Goal: Download file/media

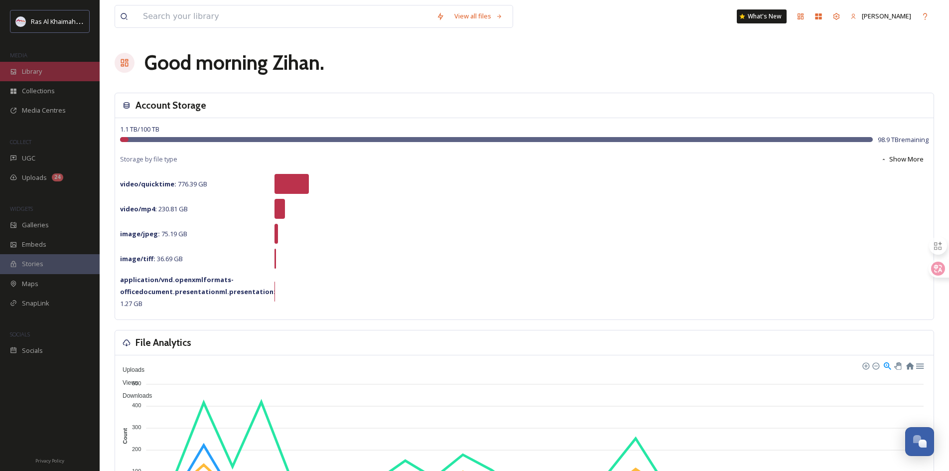
click at [66, 72] on div "Library" at bounding box center [50, 71] width 100 height 19
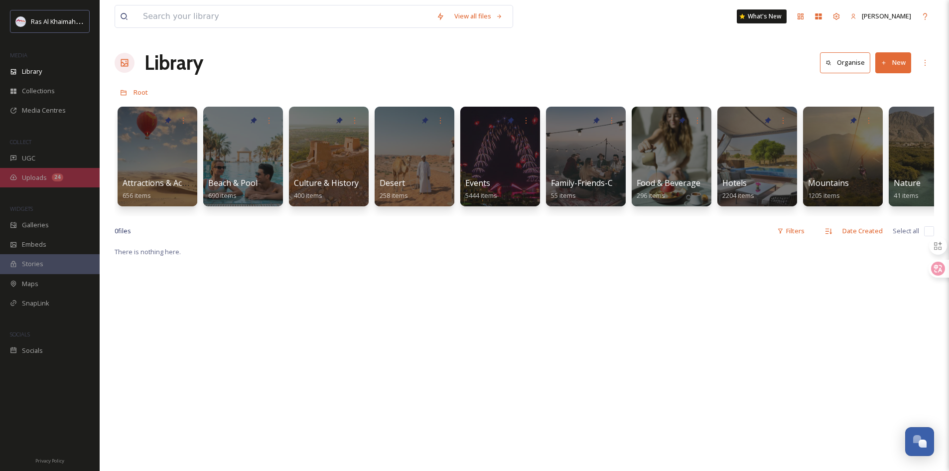
click at [70, 179] on div "Uploads 24" at bounding box center [50, 177] width 100 height 19
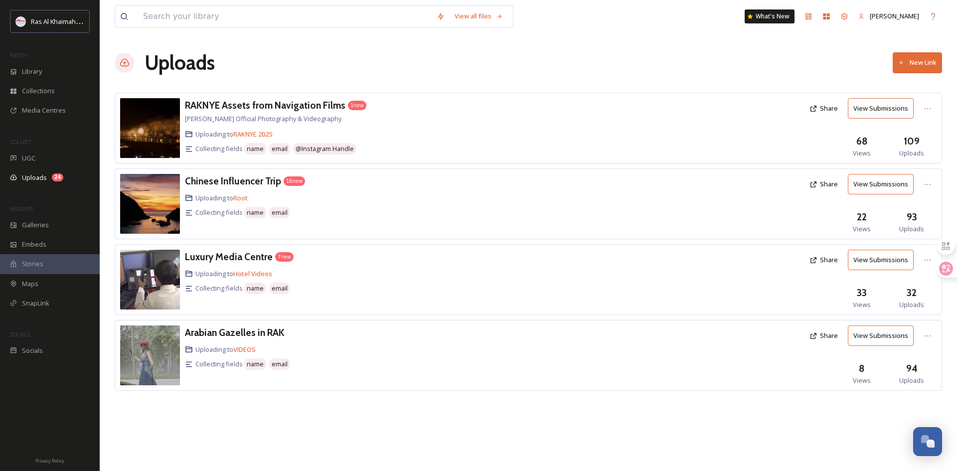
click at [880, 188] on button "View Submissions" at bounding box center [881, 184] width 66 height 20
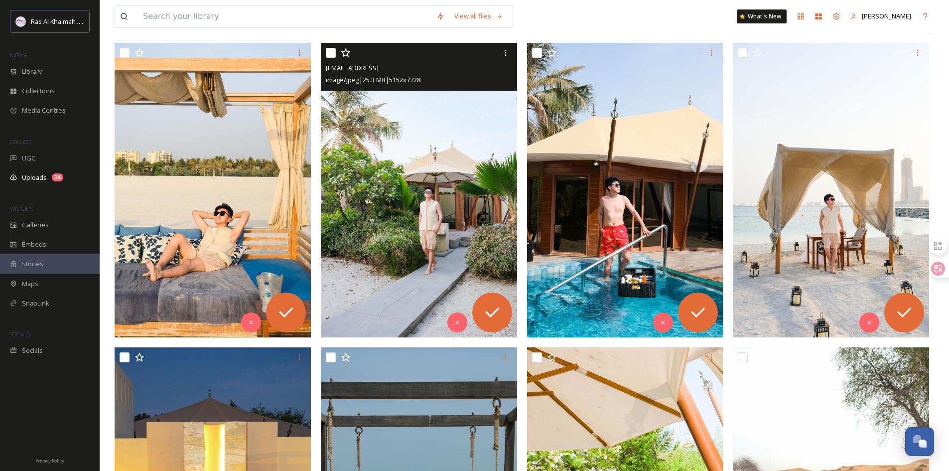
scroll to position [199, 0]
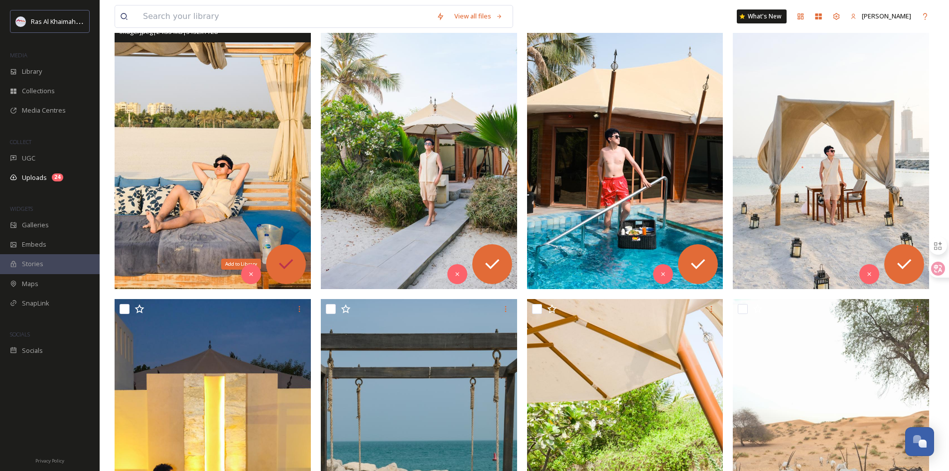
click at [286, 268] on icon at bounding box center [286, 264] width 20 height 20
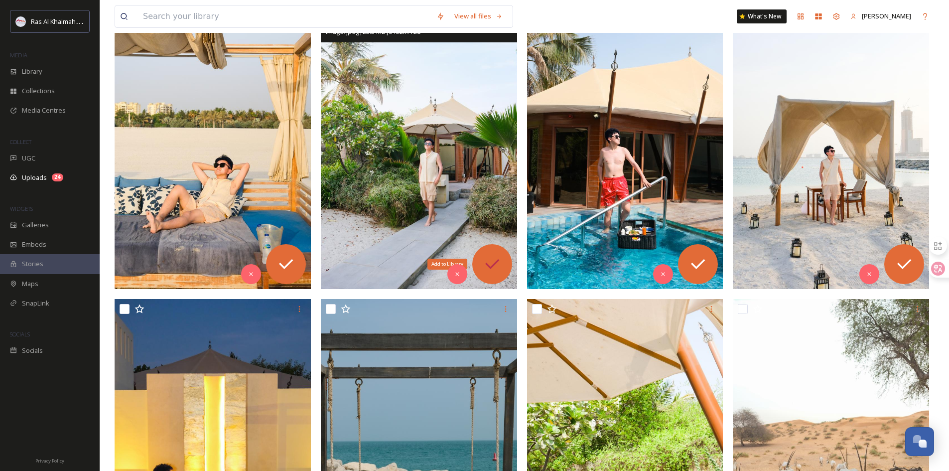
click at [495, 261] on icon at bounding box center [492, 264] width 20 height 20
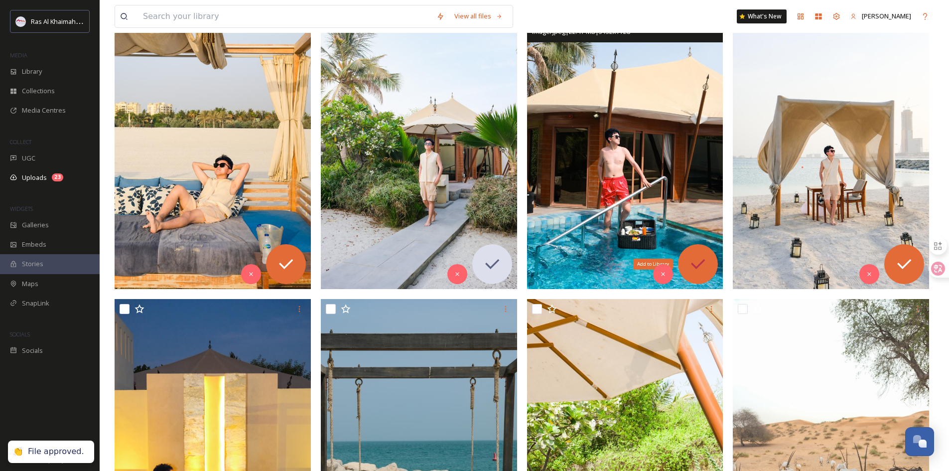
click at [698, 254] on div "Add to Library" at bounding box center [698, 264] width 40 height 40
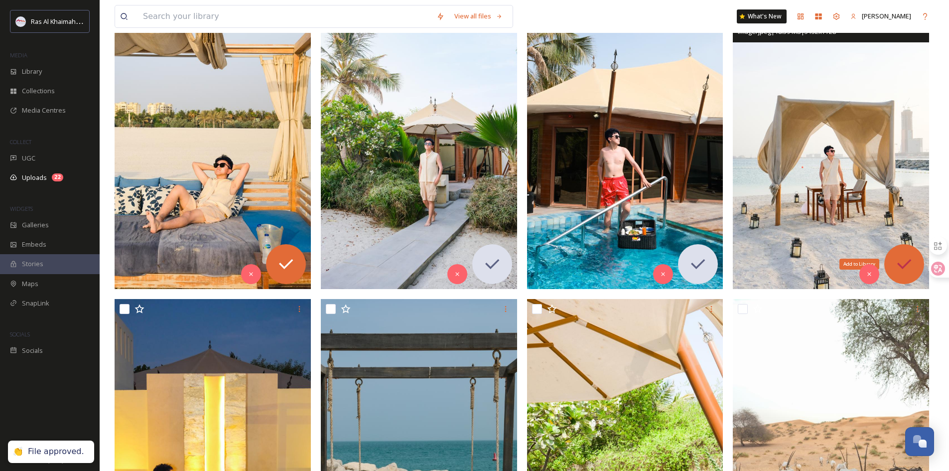
click at [902, 260] on icon at bounding box center [905, 264] width 20 height 20
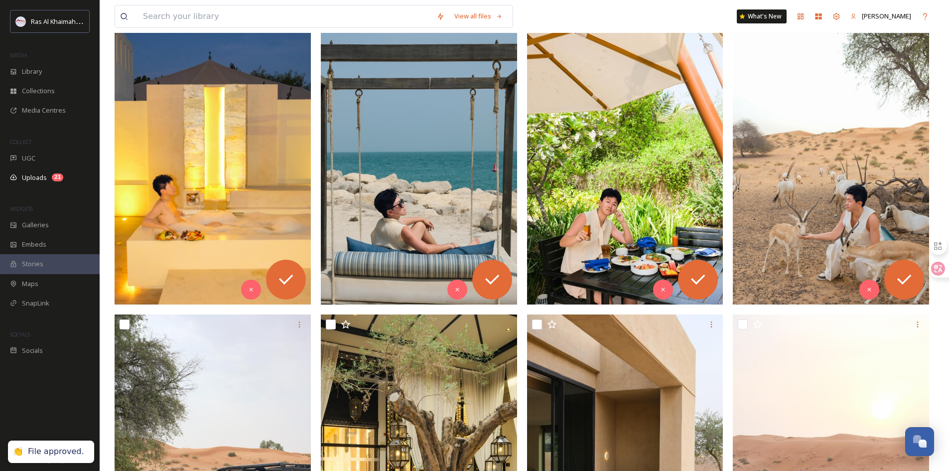
scroll to position [498, 0]
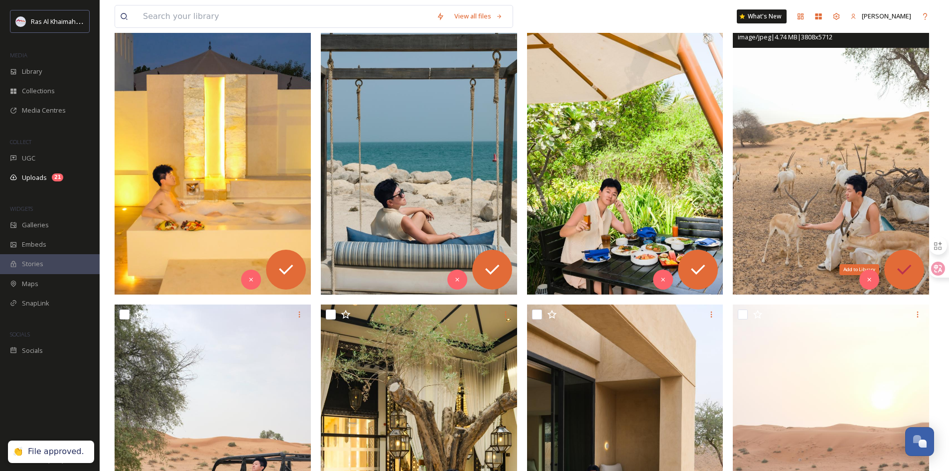
click at [901, 271] on icon at bounding box center [905, 270] width 14 height 10
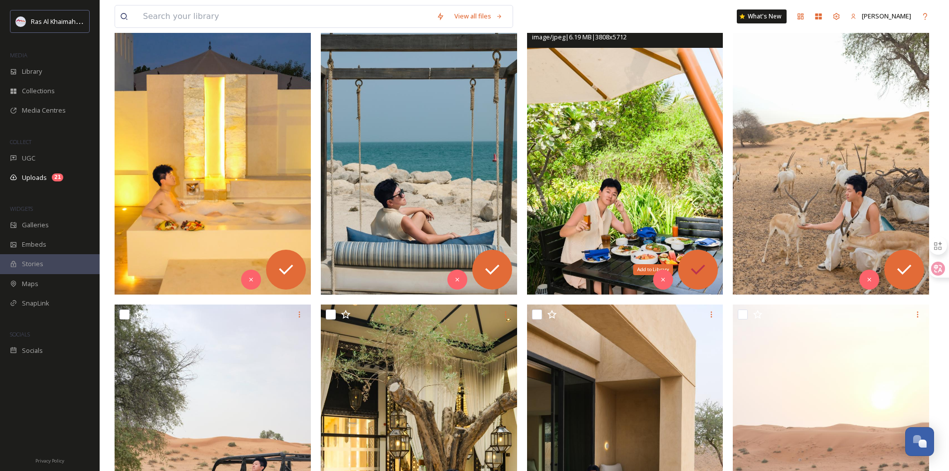
click at [706, 259] on div "Add to Library" at bounding box center [698, 270] width 40 height 40
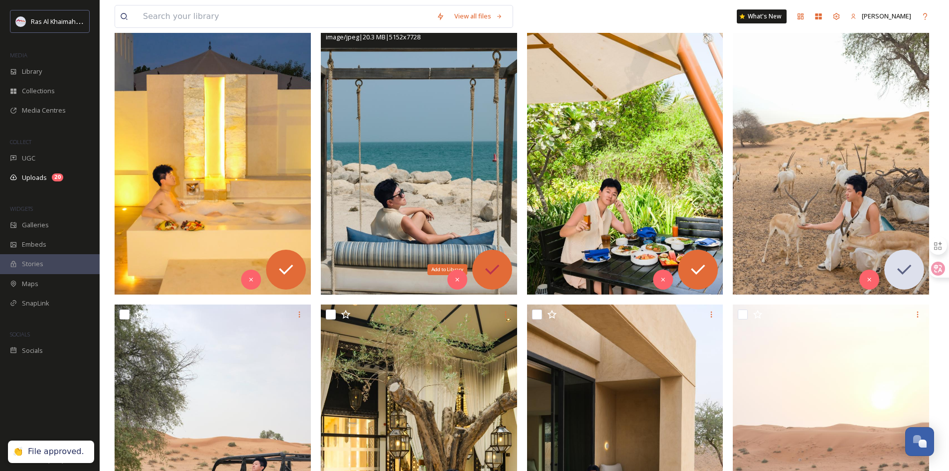
click at [481, 261] on div "Add to Library" at bounding box center [492, 270] width 40 height 40
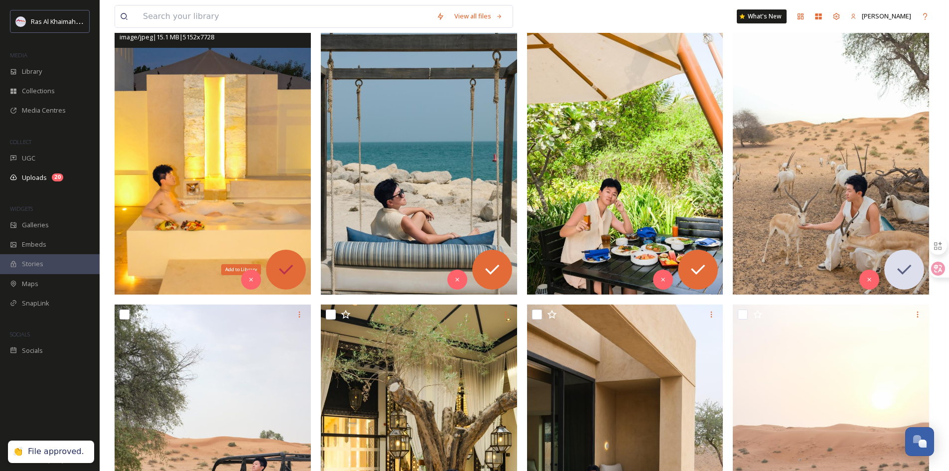
click at [275, 269] on div "Add to Library" at bounding box center [286, 270] width 40 height 40
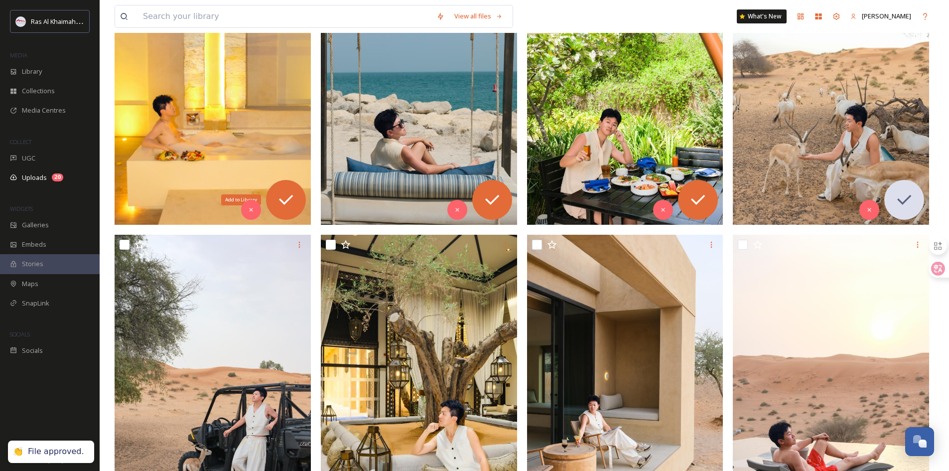
scroll to position [648, 0]
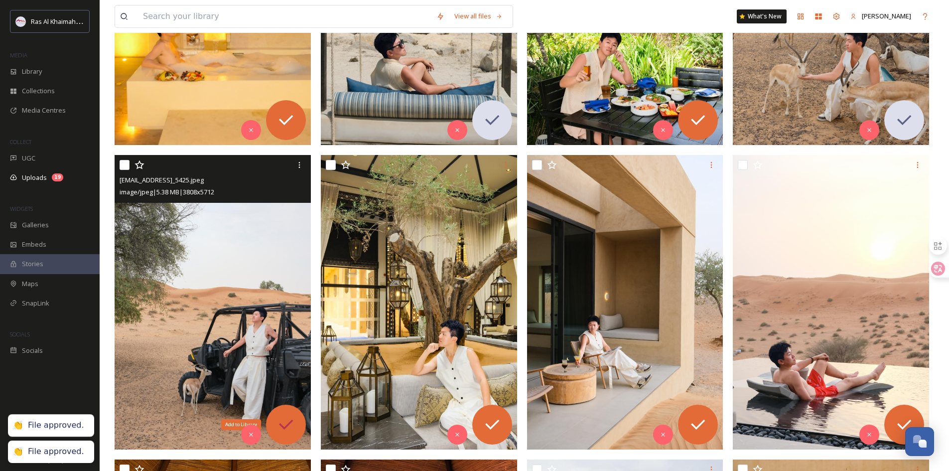
click at [282, 427] on icon at bounding box center [286, 425] width 14 height 10
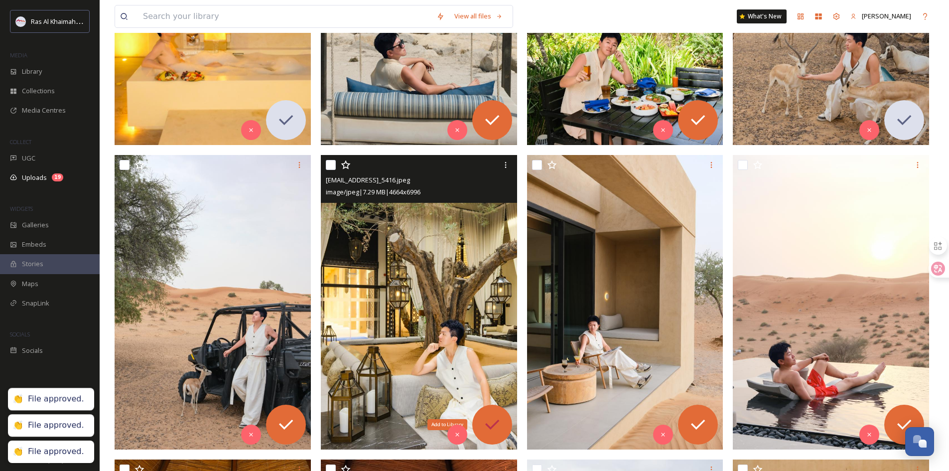
click at [496, 426] on icon at bounding box center [492, 425] width 20 height 20
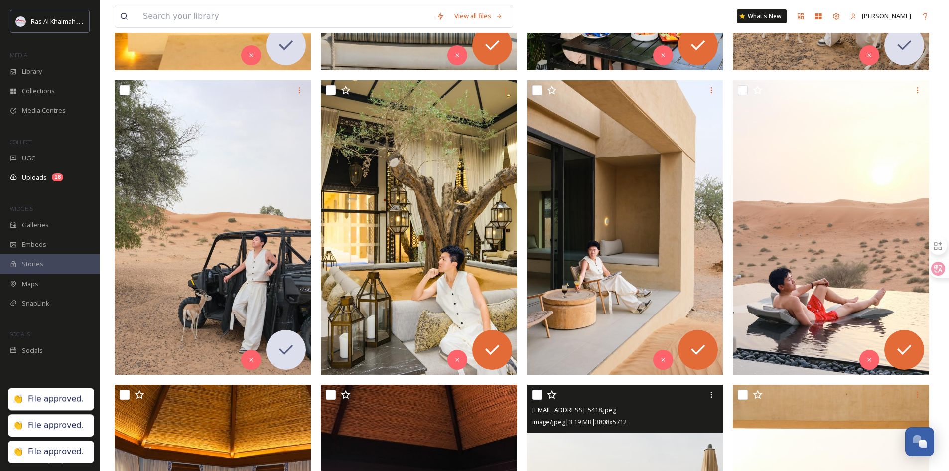
scroll to position [797, 0]
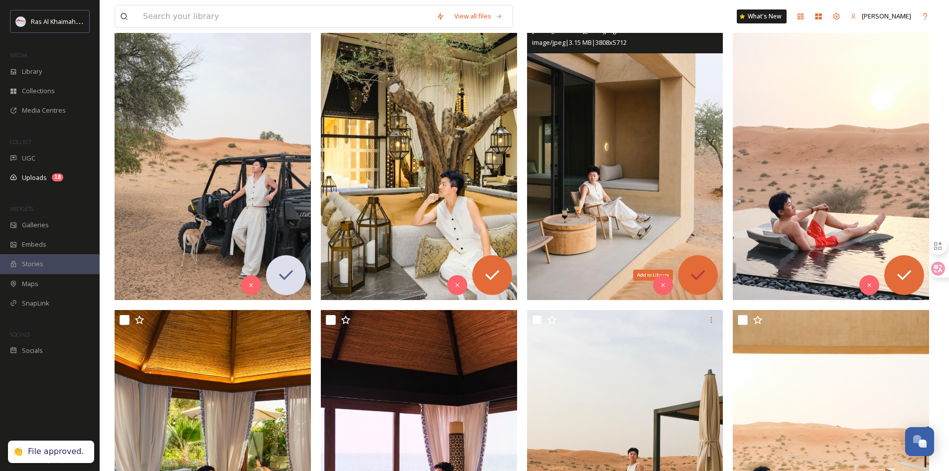
click at [701, 271] on icon at bounding box center [698, 275] width 20 height 20
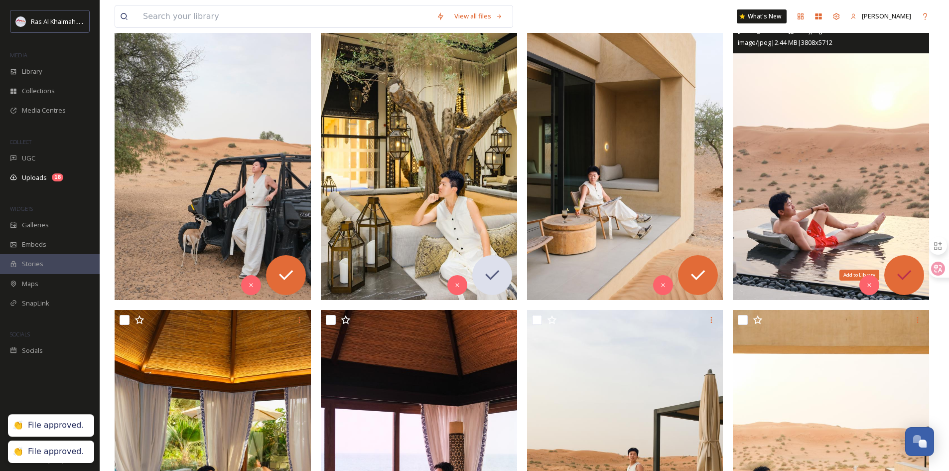
click at [910, 276] on icon at bounding box center [905, 275] width 20 height 20
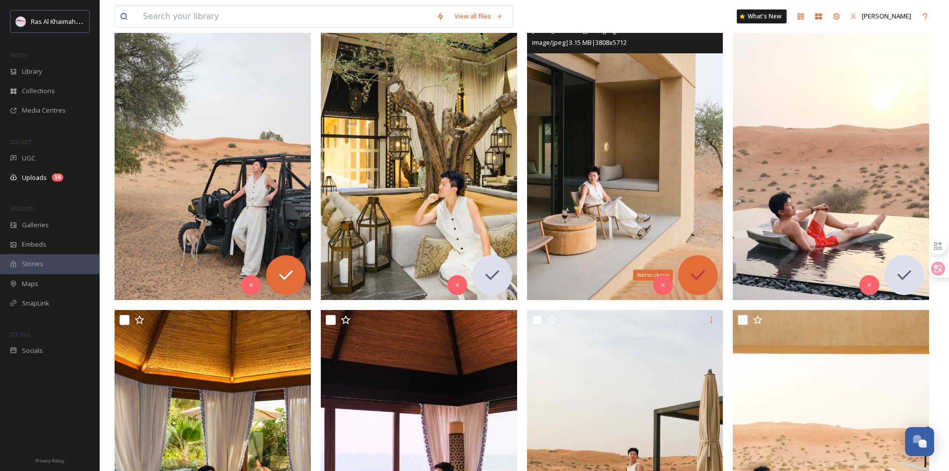
click at [702, 275] on icon at bounding box center [698, 275] width 14 height 10
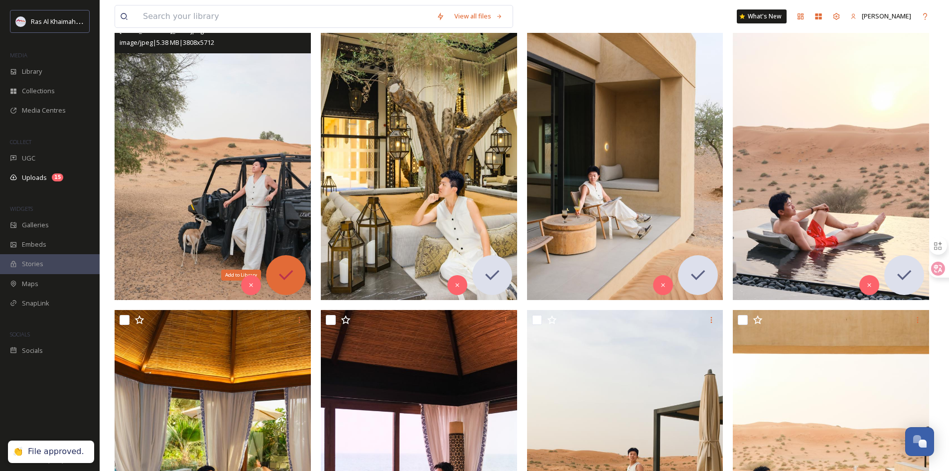
click at [284, 278] on icon at bounding box center [286, 275] width 14 height 10
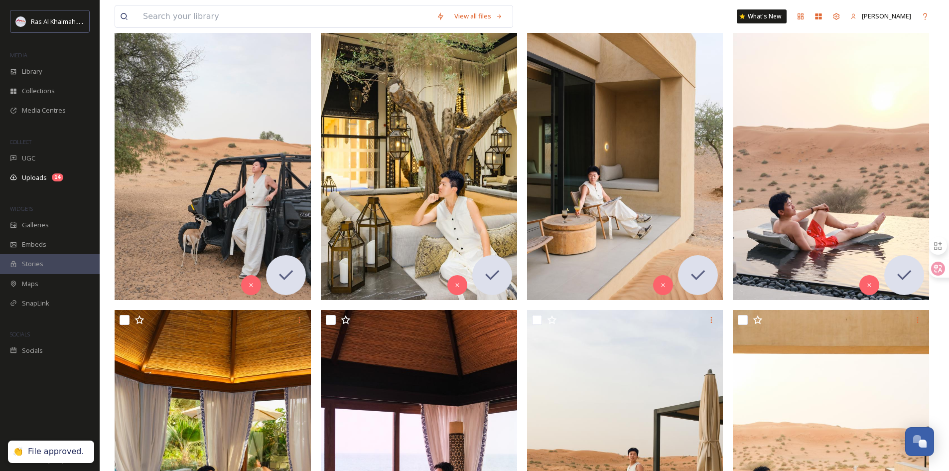
scroll to position [548, 0]
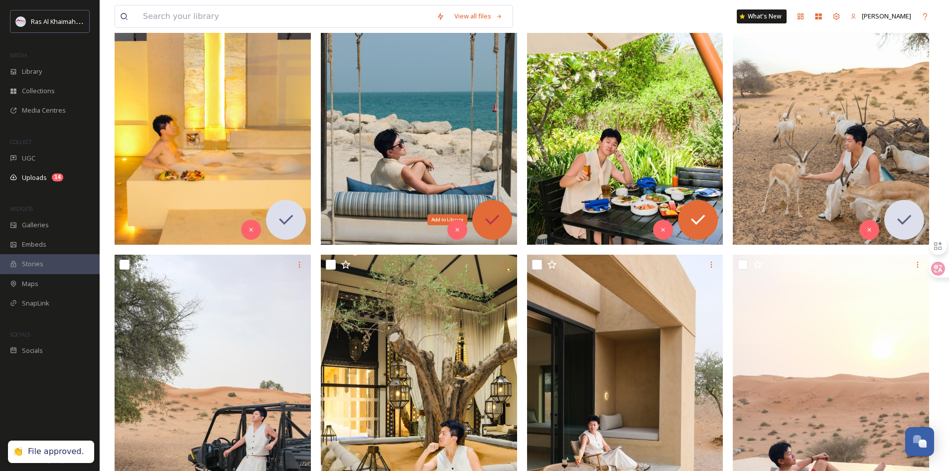
click at [497, 216] on icon at bounding box center [492, 220] width 14 height 10
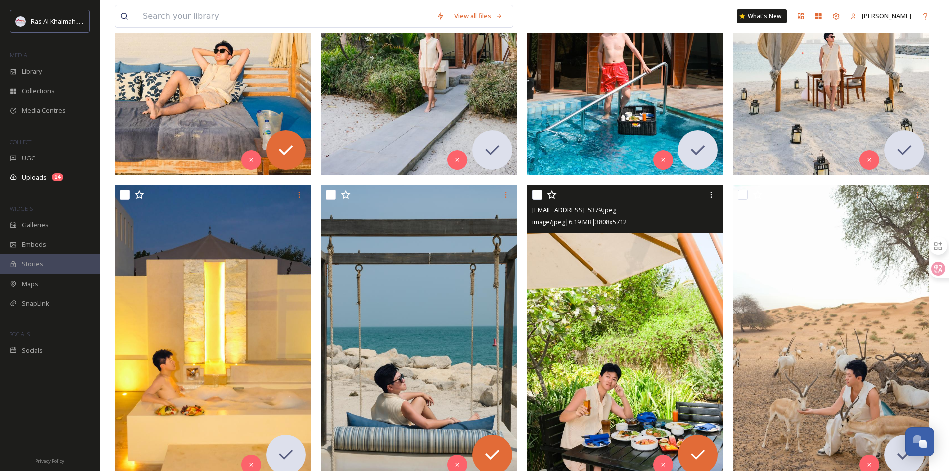
scroll to position [399, 0]
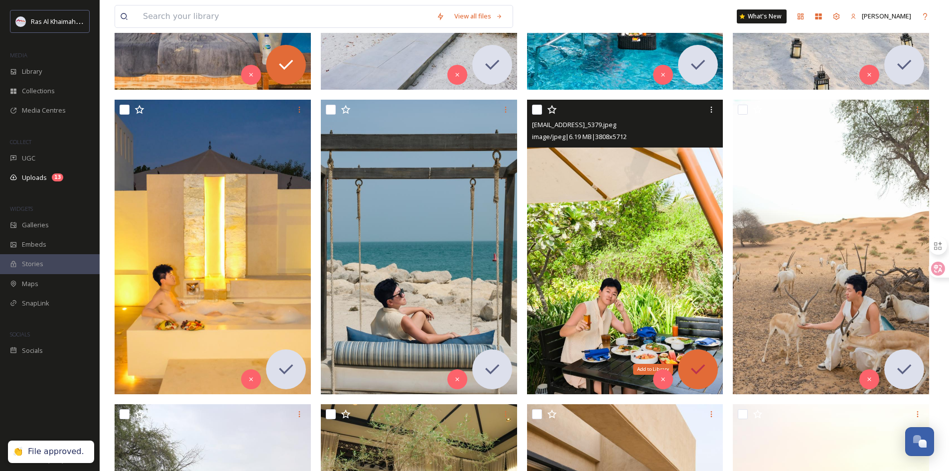
click at [704, 364] on icon at bounding box center [698, 369] width 20 height 20
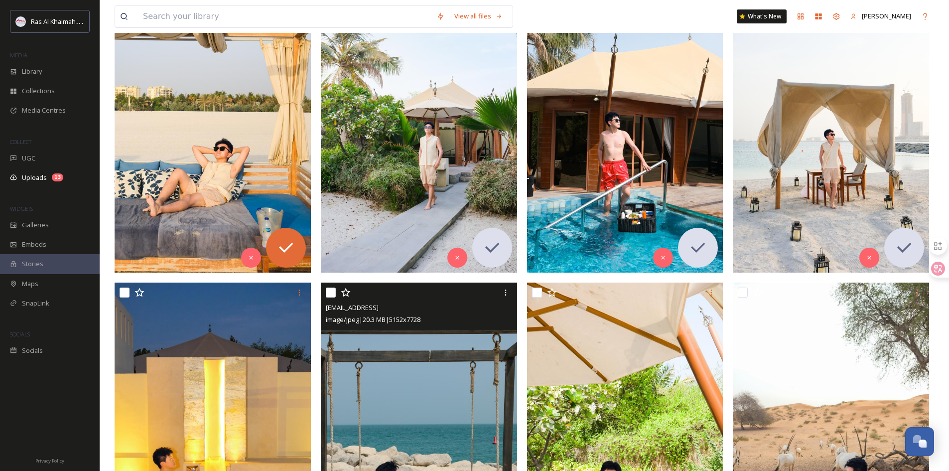
scroll to position [199, 0]
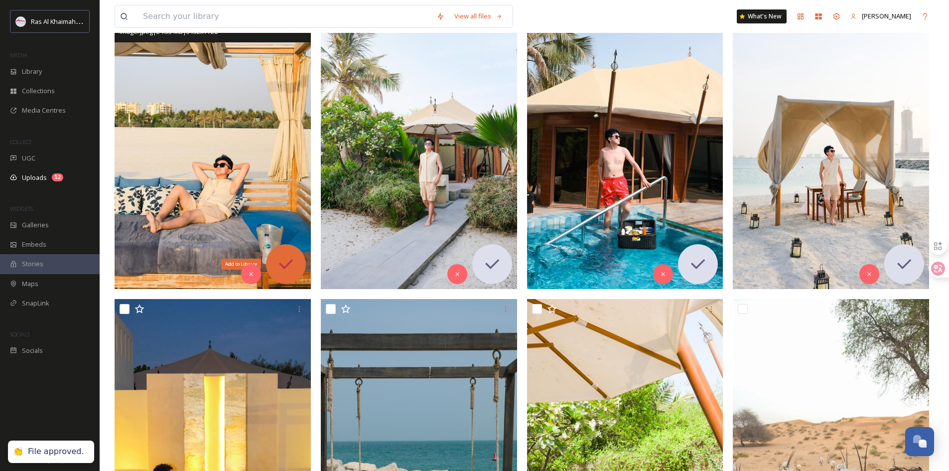
click at [285, 258] on icon at bounding box center [286, 264] width 20 height 20
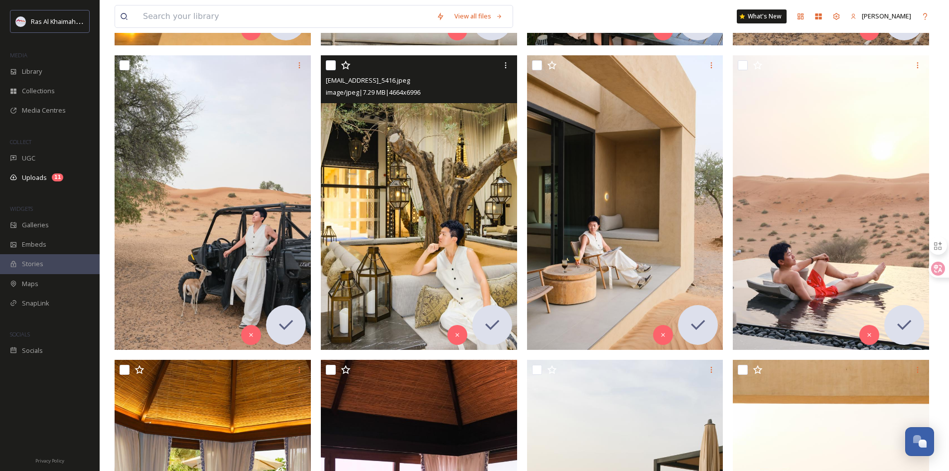
scroll to position [1047, 0]
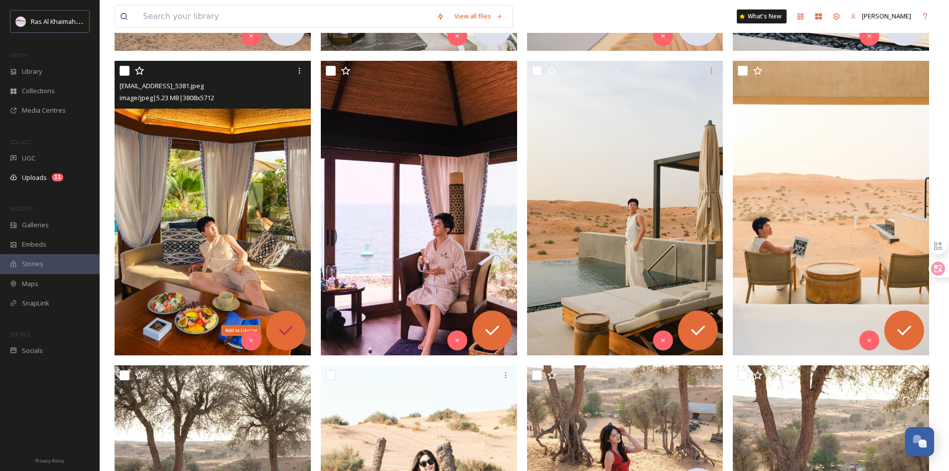
click at [294, 329] on icon at bounding box center [286, 330] width 20 height 20
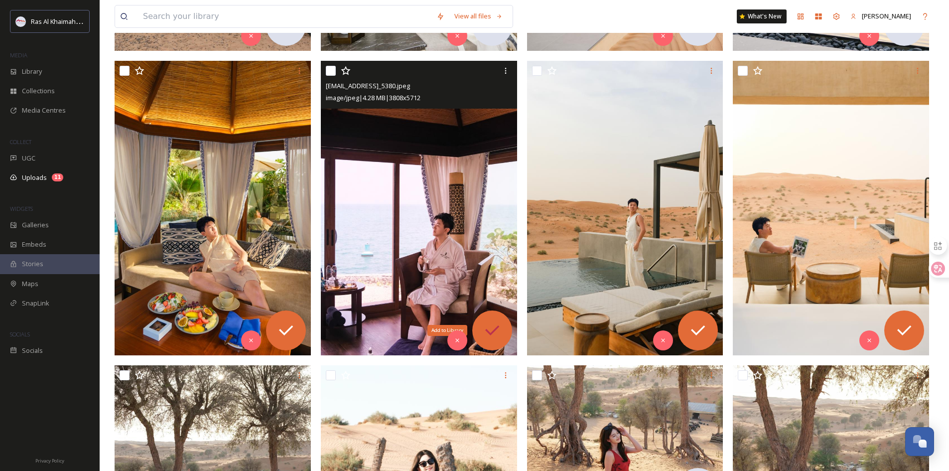
click at [485, 322] on icon at bounding box center [492, 330] width 20 height 20
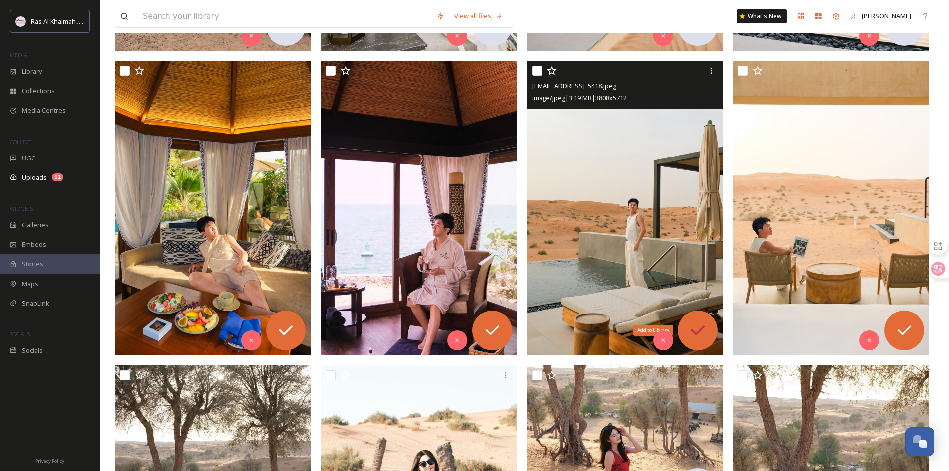
click at [705, 328] on icon at bounding box center [698, 330] width 20 height 20
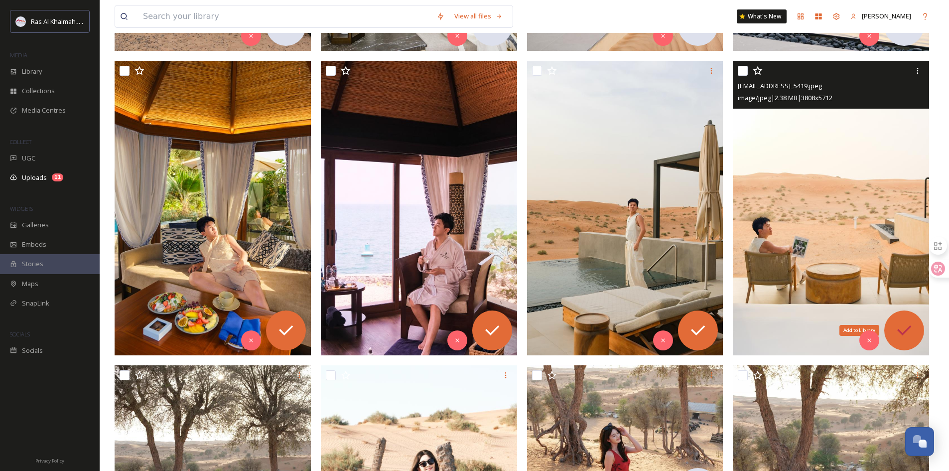
click at [903, 332] on icon at bounding box center [905, 330] width 20 height 20
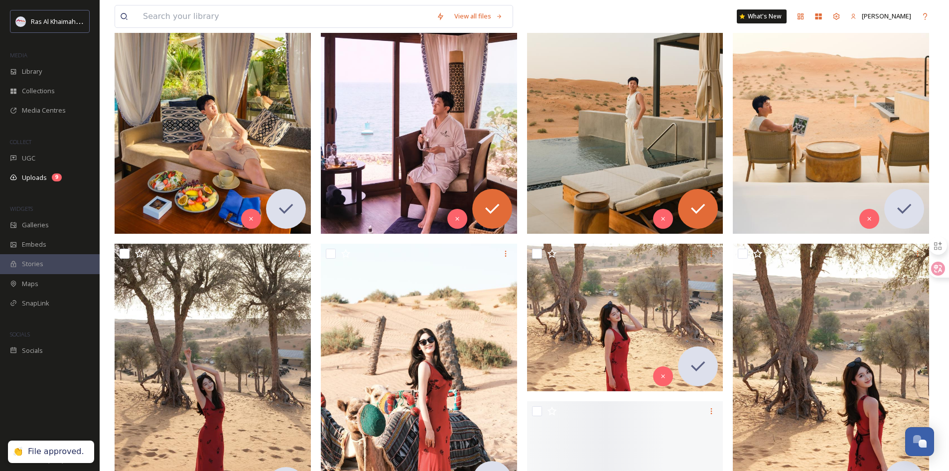
scroll to position [1196, 0]
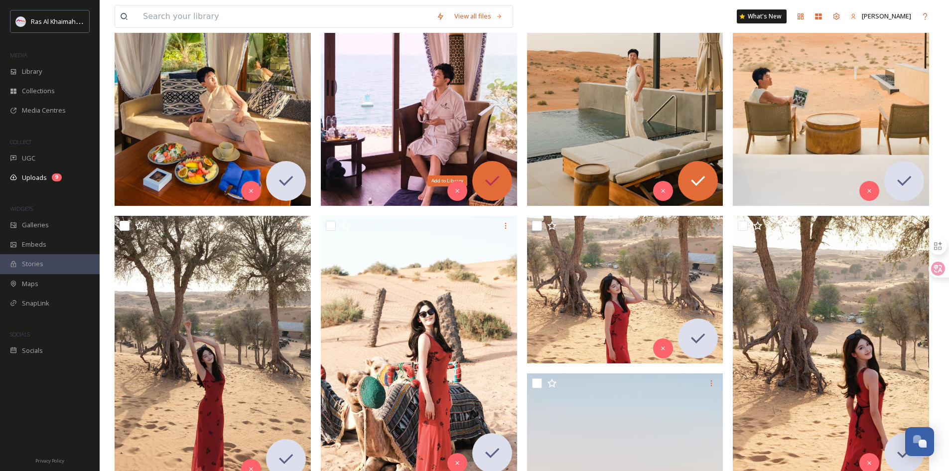
click at [480, 177] on div "Add to Library" at bounding box center [492, 181] width 40 height 40
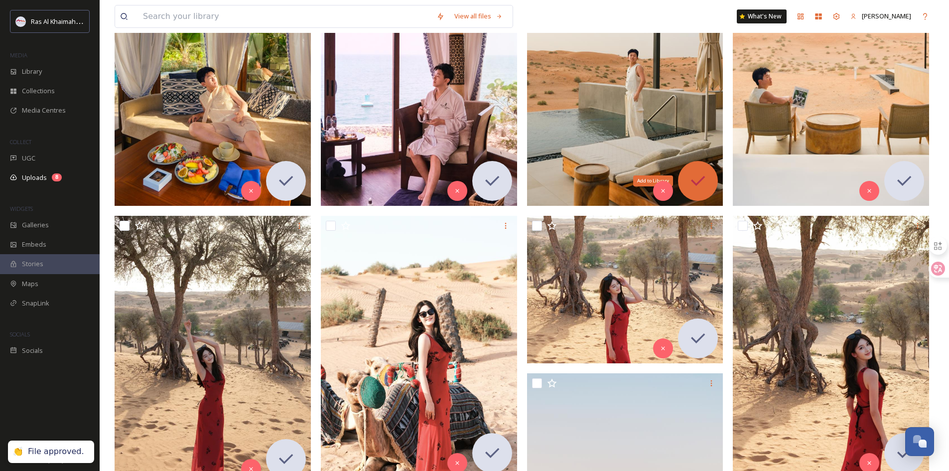
click at [694, 176] on icon at bounding box center [698, 181] width 20 height 20
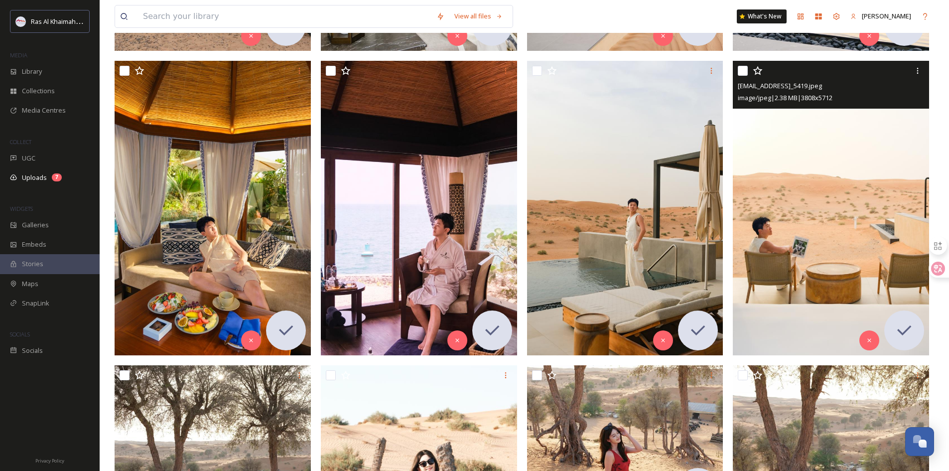
scroll to position [648, 0]
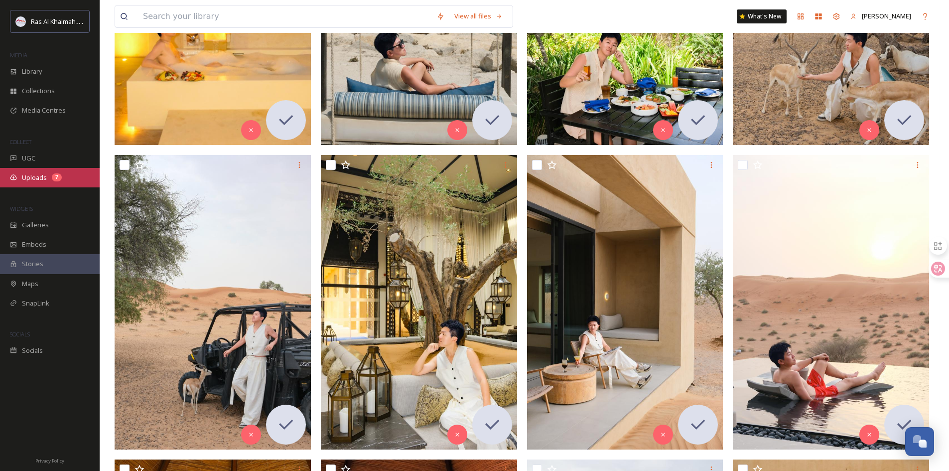
click at [56, 181] on div "7" at bounding box center [57, 177] width 10 height 8
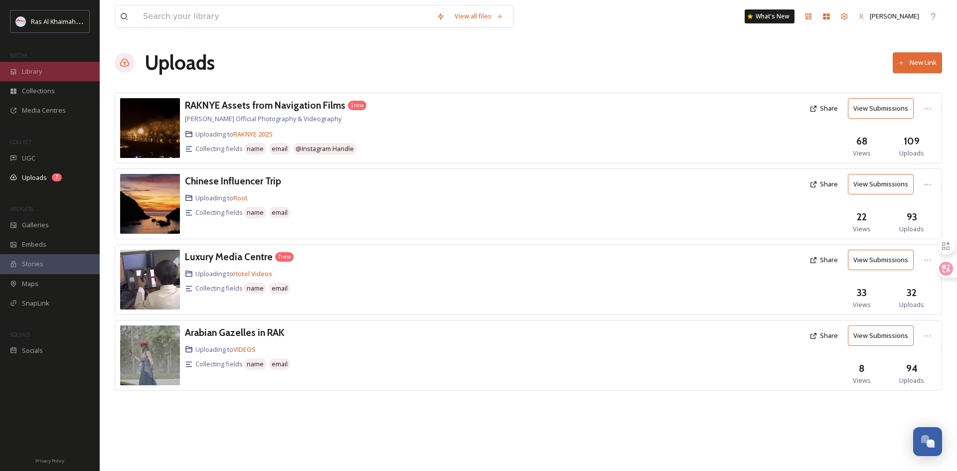
click at [47, 70] on div "Library" at bounding box center [50, 71] width 100 height 19
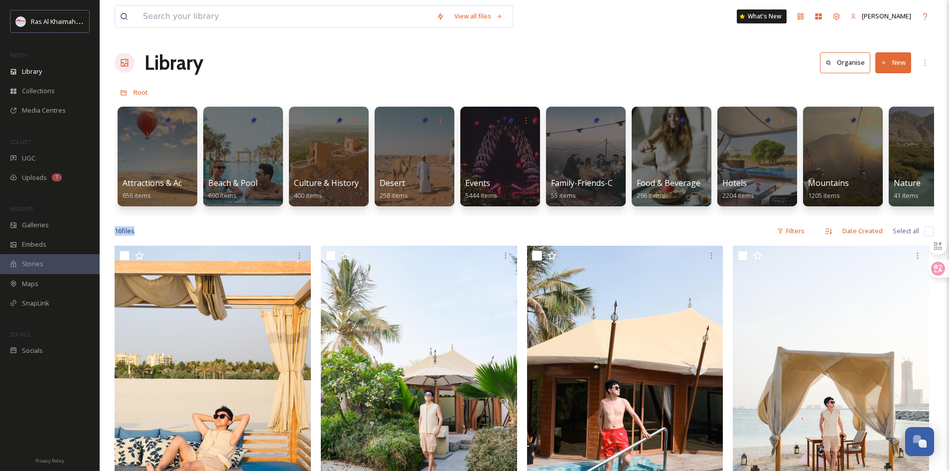
drag, startPoint x: 362, startPoint y: 225, endPoint x: 445, endPoint y: 227, distance: 82.2
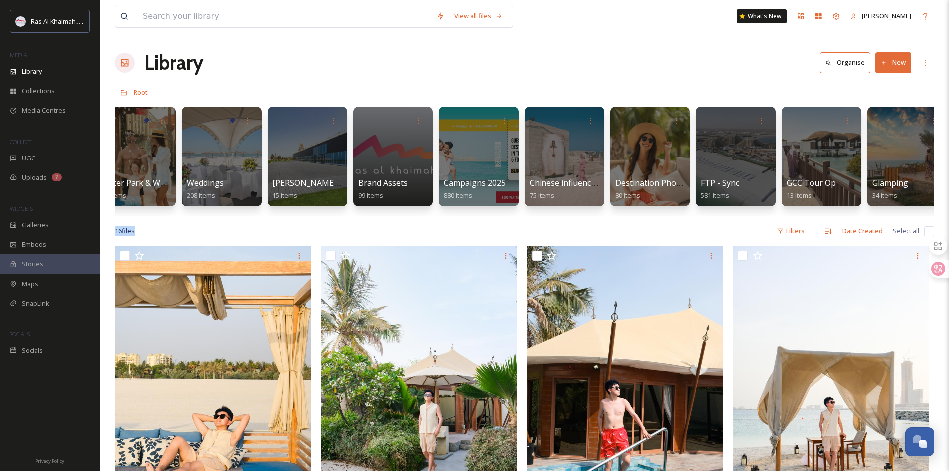
scroll to position [0, 1058]
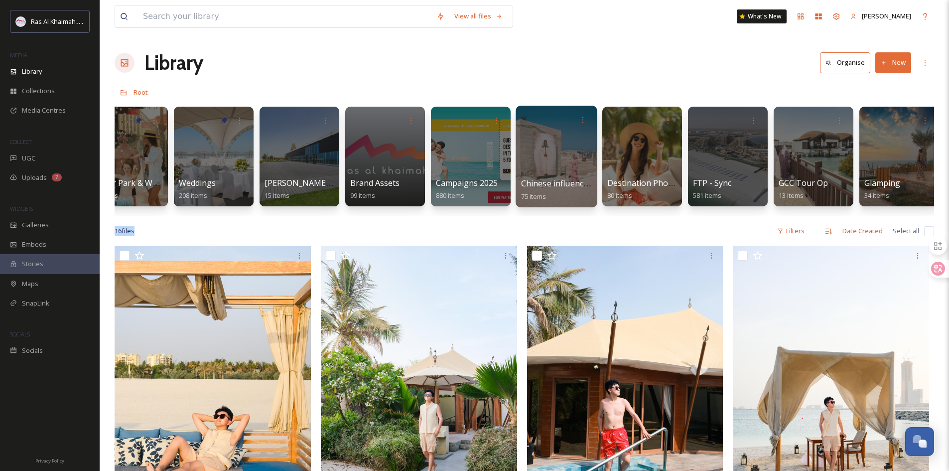
click at [554, 160] on div at bounding box center [556, 157] width 81 height 102
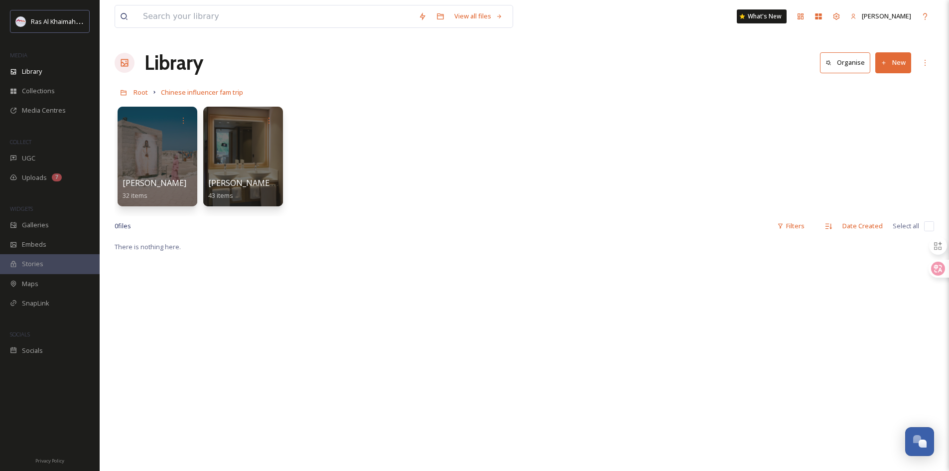
drag, startPoint x: 412, startPoint y: 138, endPoint x: 391, endPoint y: 153, distance: 26.3
click at [370, 159] on div "[PERSON_NAME] 32 items [PERSON_NAME] and [PERSON_NAME] 43 items" at bounding box center [525, 159] width 820 height 115
click at [897, 56] on button "New" at bounding box center [894, 62] width 36 height 20
click at [891, 120] on span "Folder" at bounding box center [882, 124] width 19 height 9
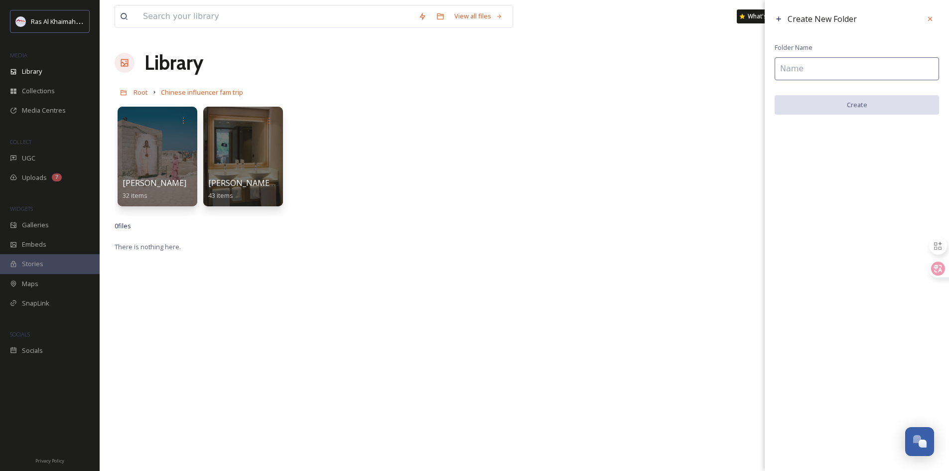
click at [796, 69] on input at bounding box center [857, 68] width 164 height 23
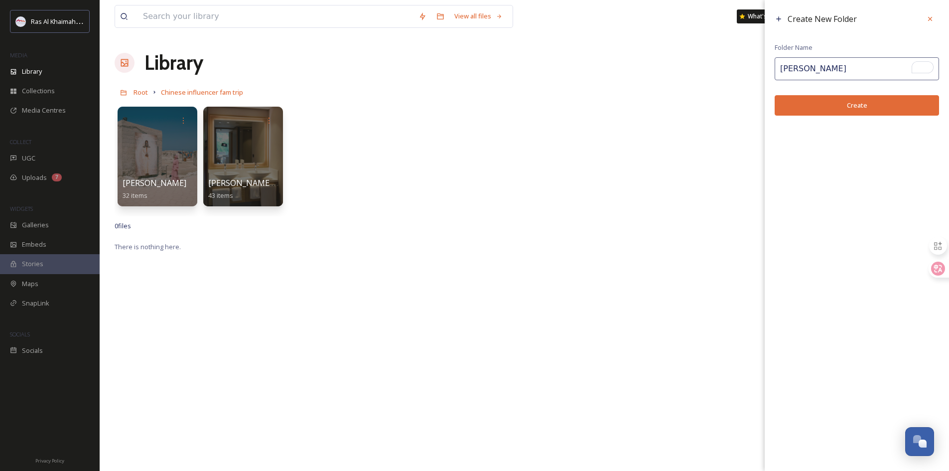
type input "[PERSON_NAME]"
click at [851, 104] on button "Create" at bounding box center [857, 105] width 164 height 20
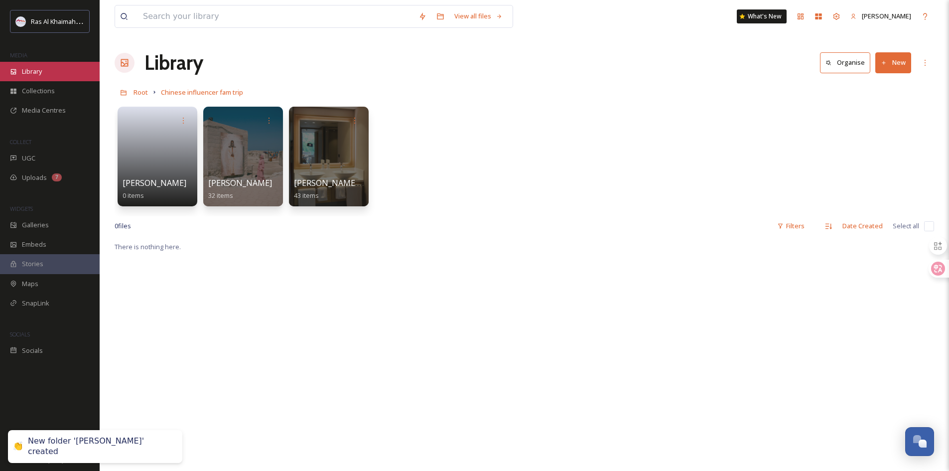
click at [60, 65] on div "Library" at bounding box center [50, 71] width 100 height 19
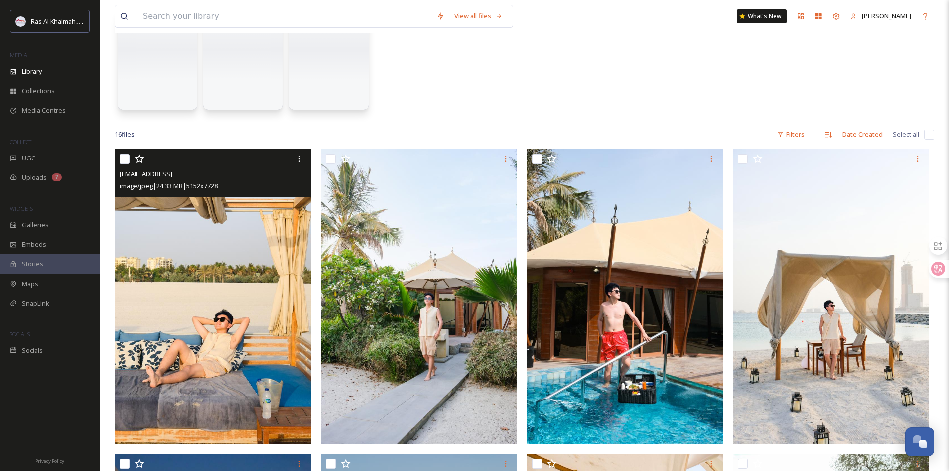
scroll to position [100, 0]
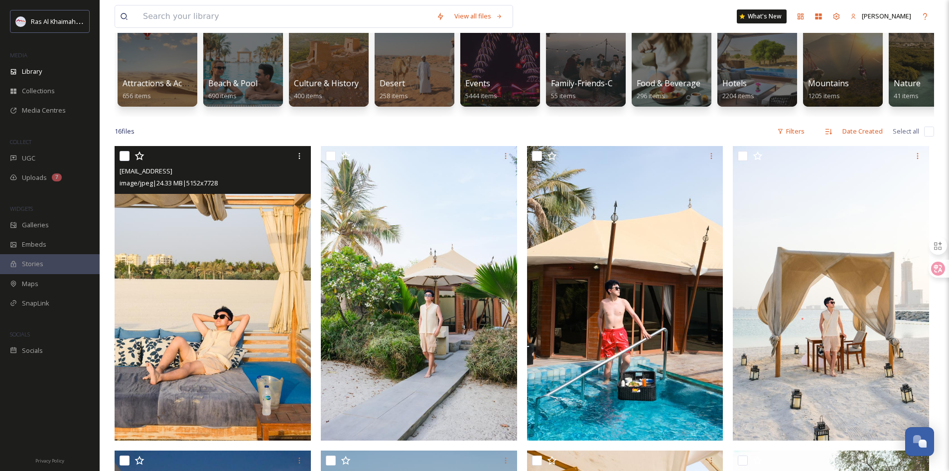
drag, startPoint x: 127, startPoint y: 163, endPoint x: 165, endPoint y: 160, distance: 38.5
click at [126, 161] on input "checkbox" at bounding box center [125, 156] width 10 height 10
checkbox input "true"
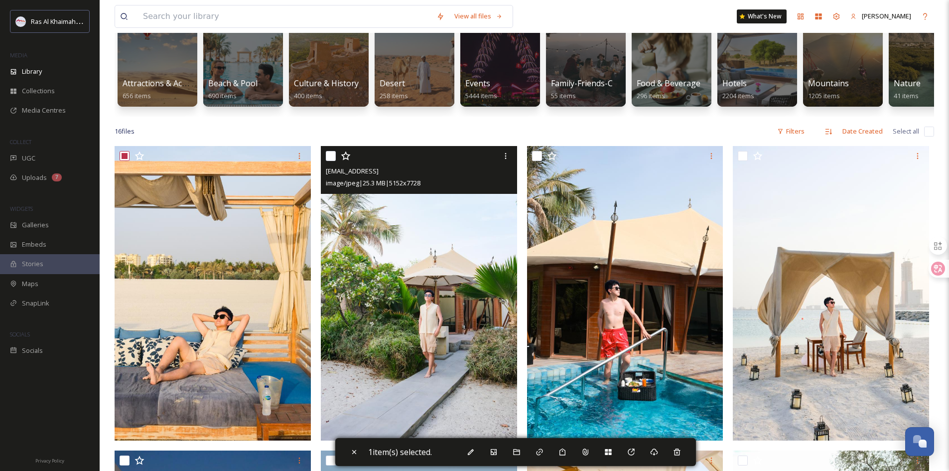
click at [331, 161] on input "checkbox" at bounding box center [331, 156] width 10 height 10
checkbox input "true"
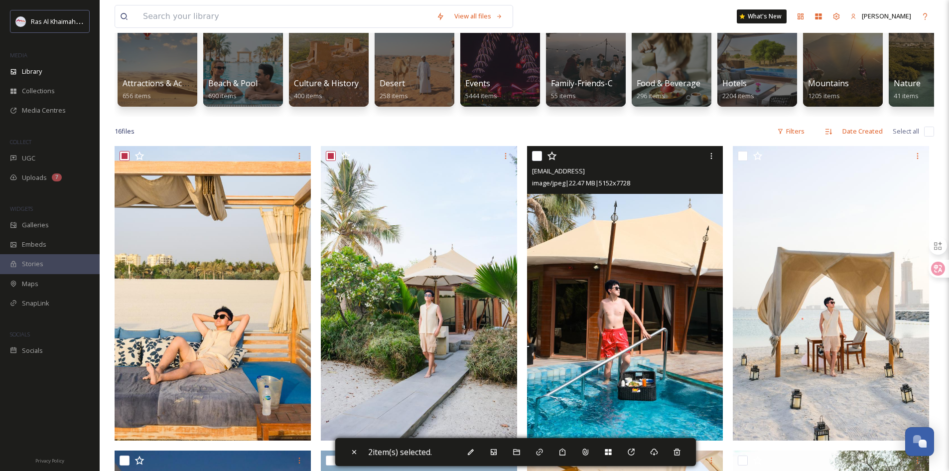
click at [535, 161] on input "checkbox" at bounding box center [537, 156] width 10 height 10
checkbox input "true"
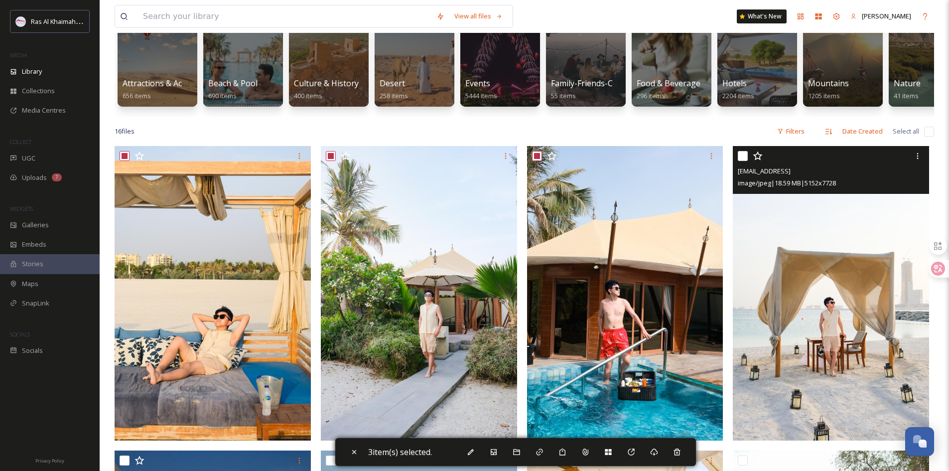
click at [744, 161] on input "checkbox" at bounding box center [743, 156] width 10 height 10
checkbox input "true"
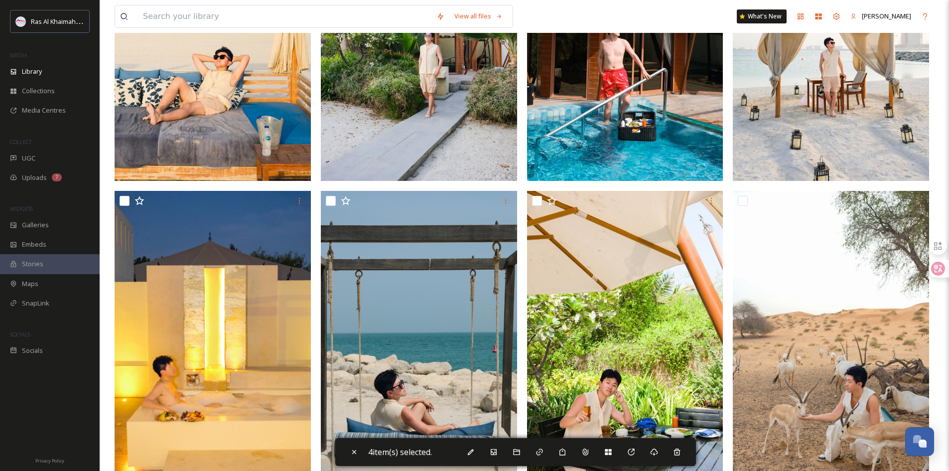
scroll to position [399, 0]
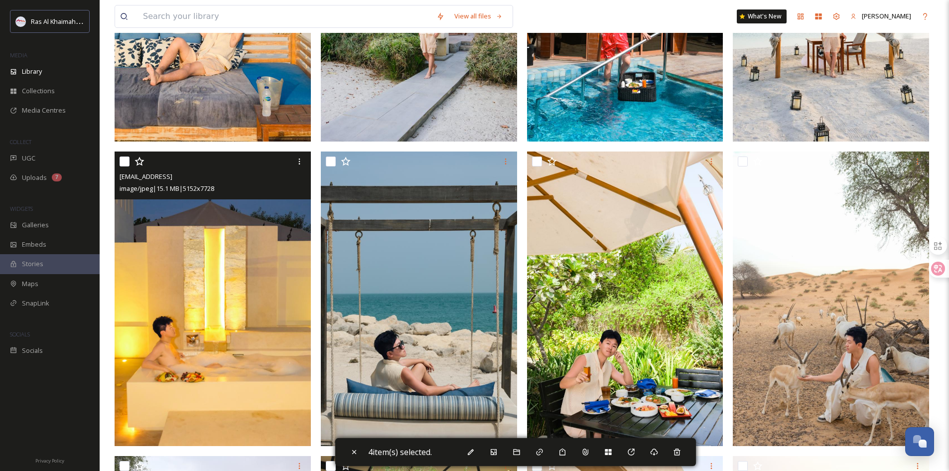
click at [122, 166] on input "checkbox" at bounding box center [125, 161] width 10 height 10
checkbox input "true"
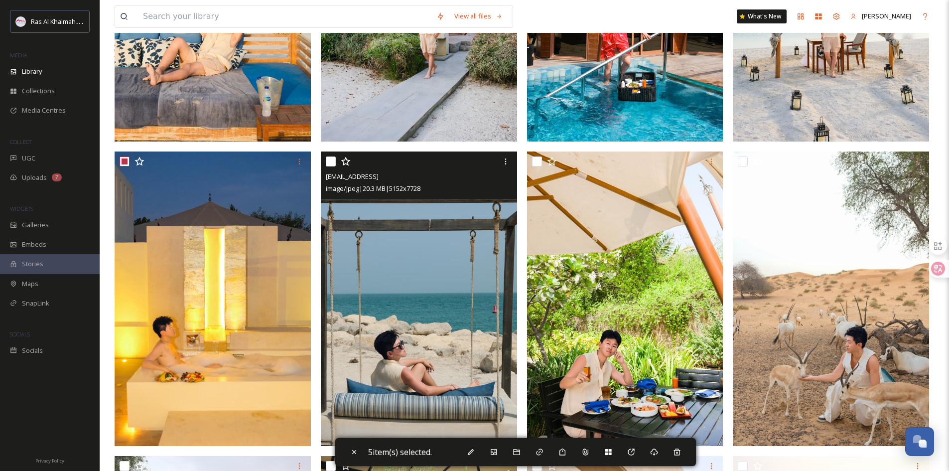
drag, startPoint x: 327, startPoint y: 170, endPoint x: 402, endPoint y: 170, distance: 74.3
click at [326, 166] on input "checkbox" at bounding box center [331, 161] width 10 height 10
checkbox input "true"
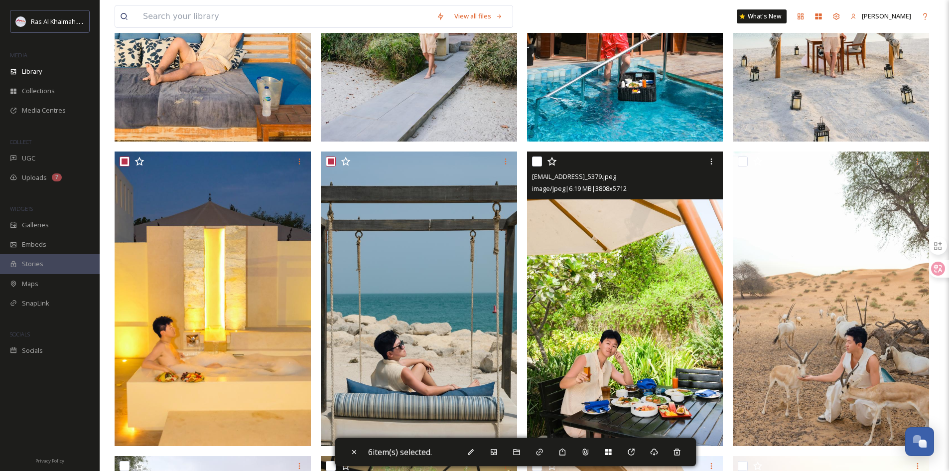
drag, startPoint x: 535, startPoint y: 172, endPoint x: 624, endPoint y: 174, distance: 89.7
click at [534, 166] on input "checkbox" at bounding box center [537, 161] width 10 height 10
checkbox input "true"
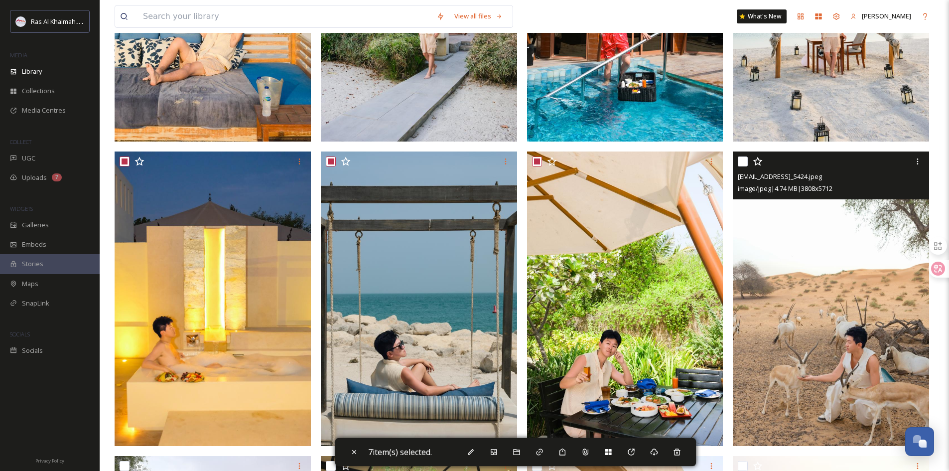
click at [747, 166] on input "checkbox" at bounding box center [743, 161] width 10 height 10
checkbox input "true"
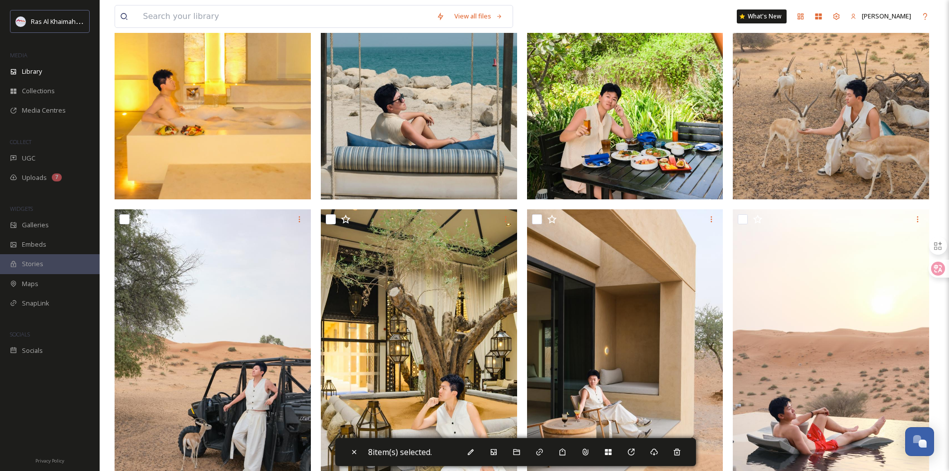
scroll to position [648, 0]
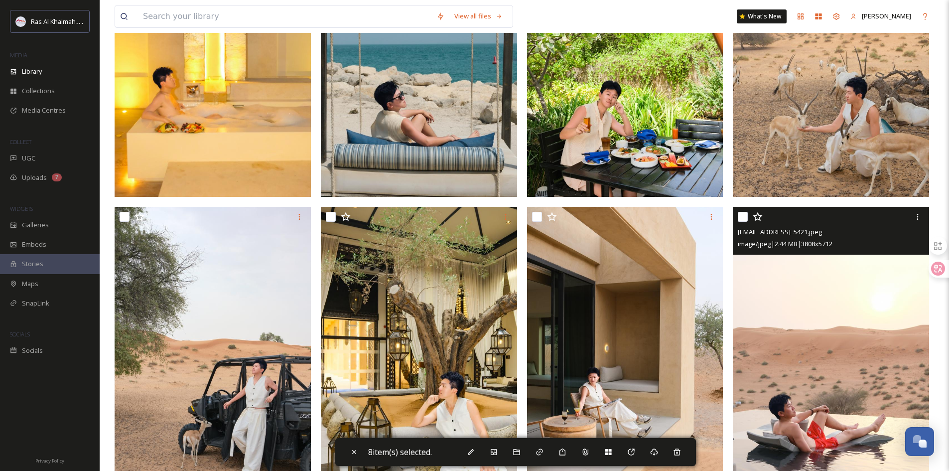
click at [742, 222] on input "checkbox" at bounding box center [743, 217] width 10 height 10
checkbox input "true"
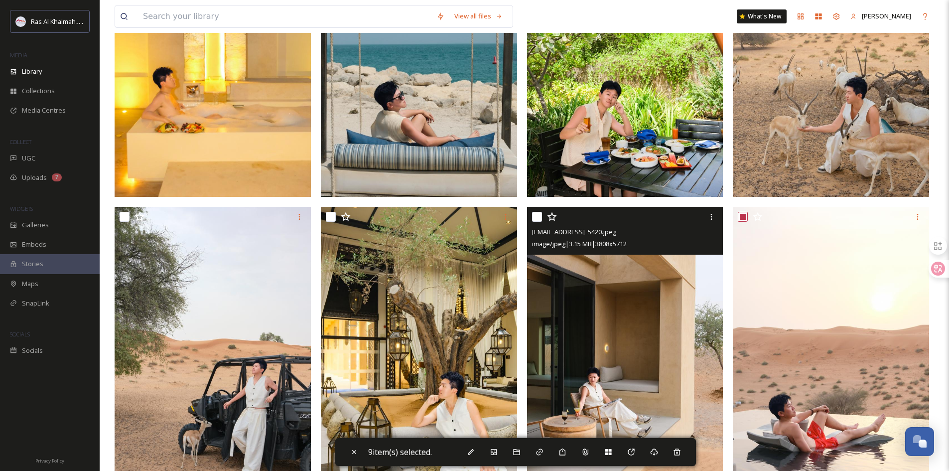
drag, startPoint x: 536, startPoint y: 220, endPoint x: 526, endPoint y: 224, distance: 10.7
click at [535, 220] on input "checkbox" at bounding box center [537, 217] width 10 height 10
checkbox input "true"
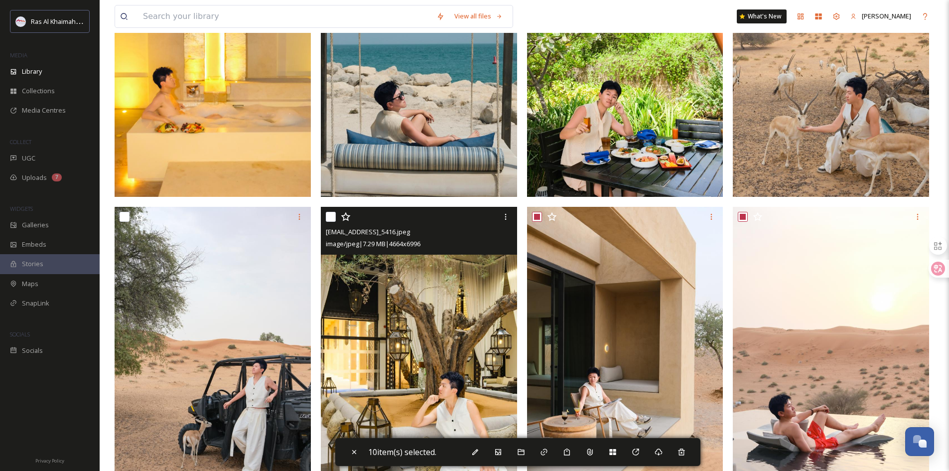
drag, startPoint x: 329, startPoint y: 222, endPoint x: 320, endPoint y: 223, distance: 9.0
click at [327, 222] on input "checkbox" at bounding box center [331, 217] width 10 height 10
checkbox input "true"
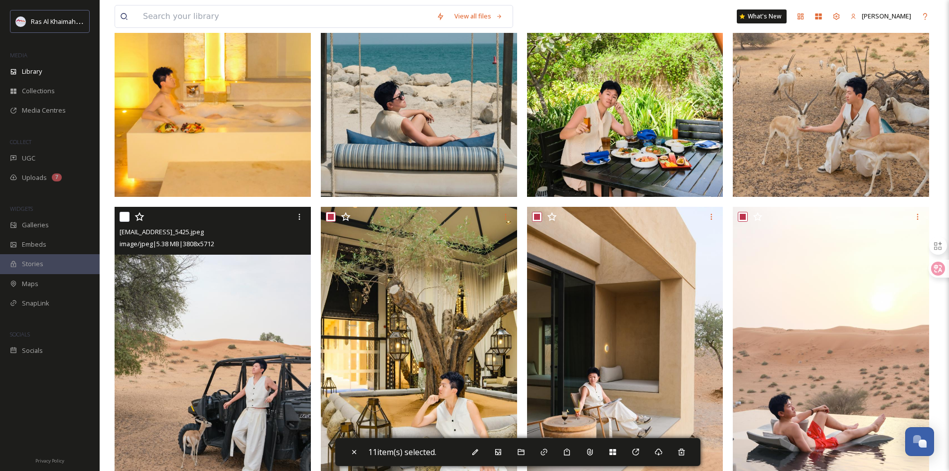
click at [122, 218] on div at bounding box center [214, 217] width 189 height 18
click at [118, 223] on div "[EMAIL_ADDRESS]_5425.jpeg image/jpeg | 5.38 MB | 3808 x 5712" at bounding box center [213, 231] width 196 height 48
click at [127, 222] on input "checkbox" at bounding box center [125, 217] width 10 height 10
checkbox input "true"
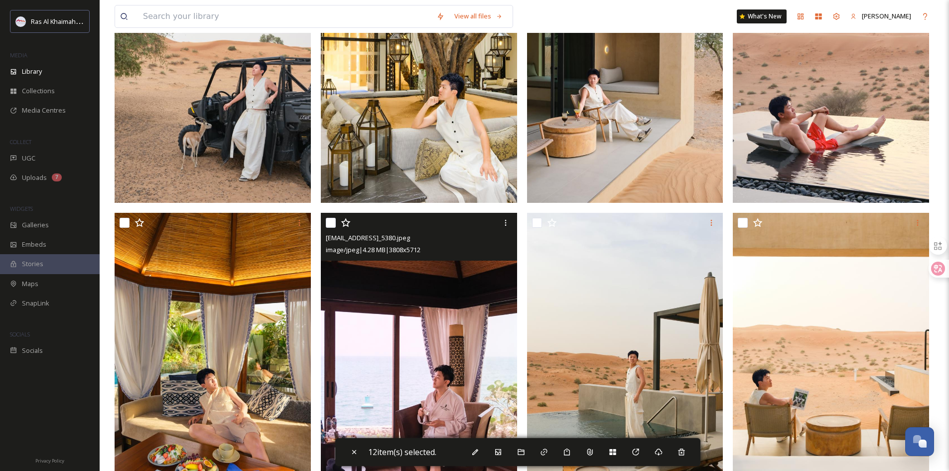
scroll to position [997, 0]
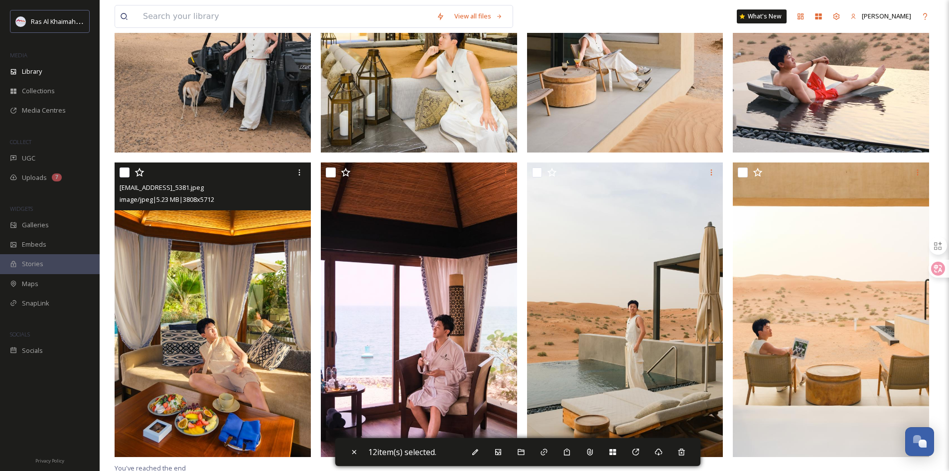
click at [126, 177] on input "checkbox" at bounding box center [125, 172] width 10 height 10
checkbox input "true"
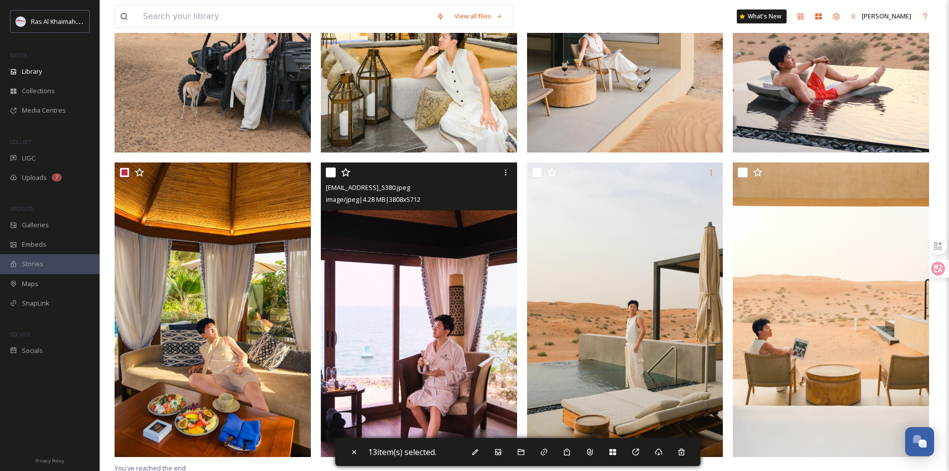
click at [336, 181] on div at bounding box center [420, 172] width 189 height 18
click at [330, 177] on input "checkbox" at bounding box center [331, 172] width 10 height 10
checkbox input "true"
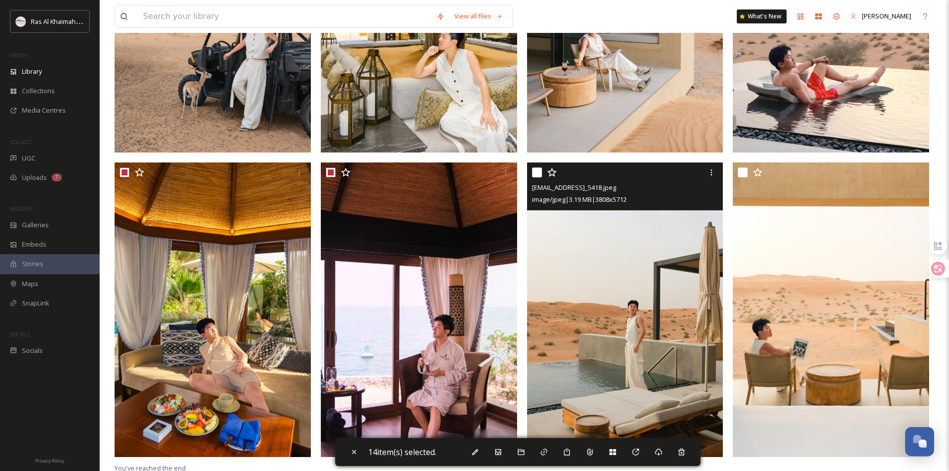
click at [540, 177] on input "checkbox" at bounding box center [537, 172] width 10 height 10
checkbox input "true"
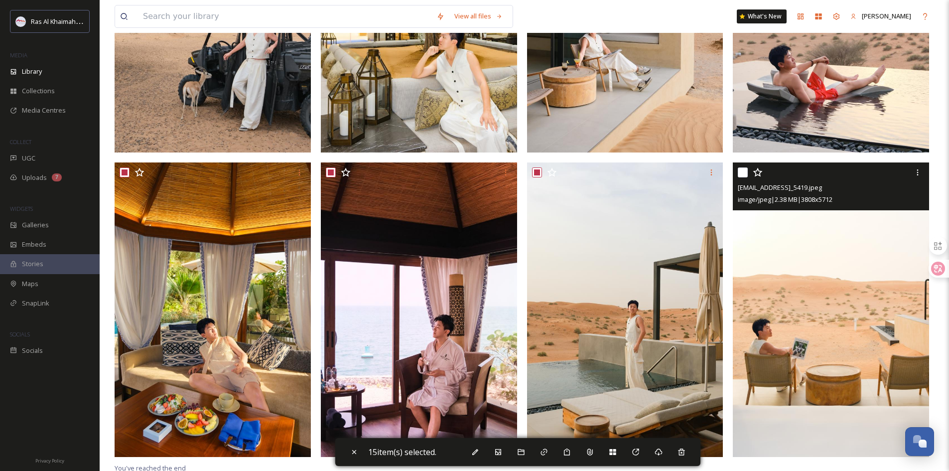
click at [745, 177] on input "checkbox" at bounding box center [743, 172] width 10 height 10
checkbox input "true"
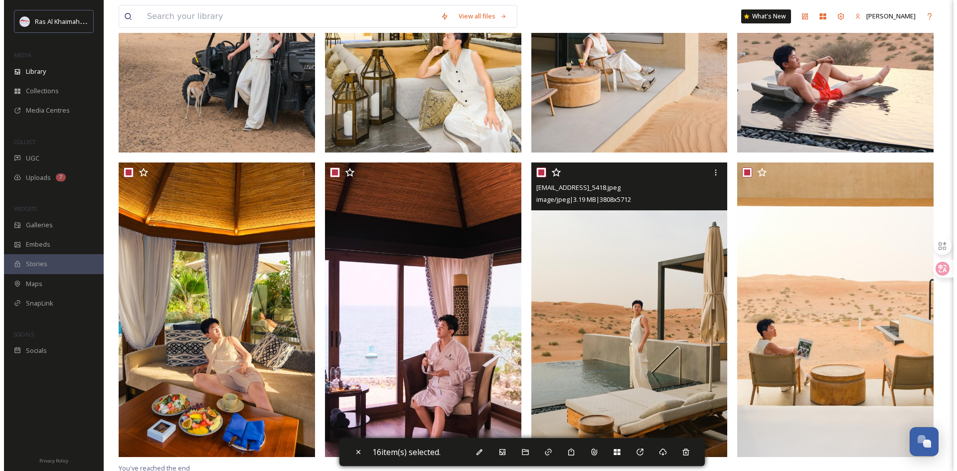
scroll to position [1007, 0]
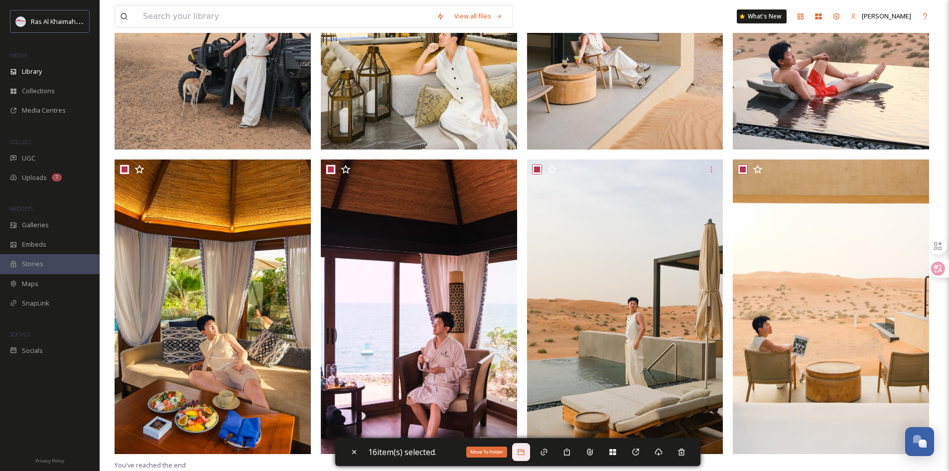
click at [528, 450] on div "Move To Folder" at bounding box center [521, 452] width 18 height 18
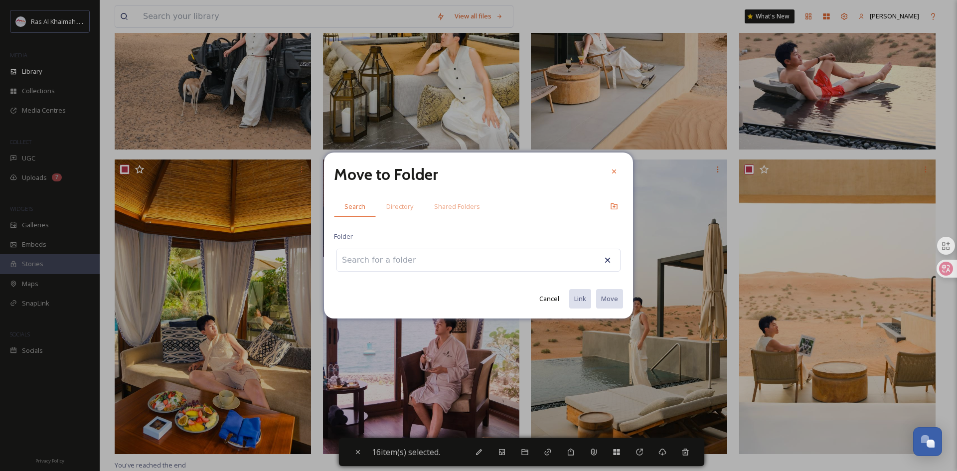
click at [452, 260] on div at bounding box center [478, 260] width 284 height 23
click at [425, 266] on input at bounding box center [392, 260] width 110 height 22
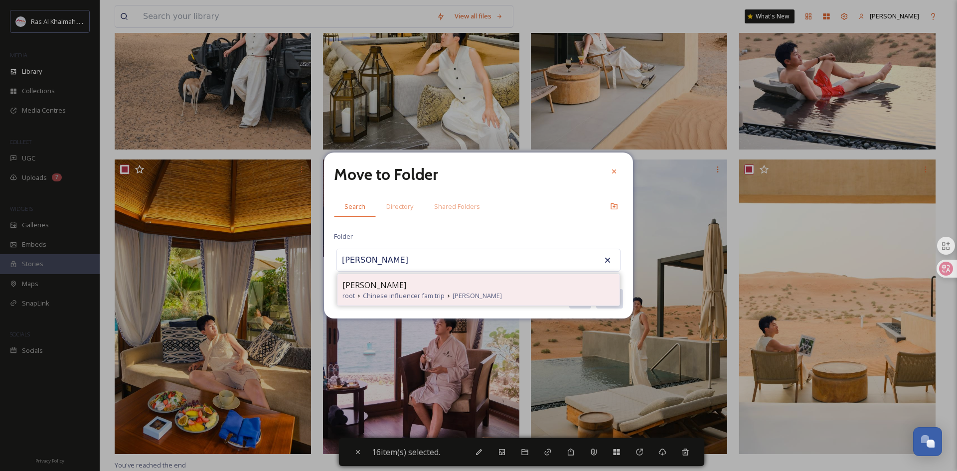
click at [450, 287] on div "[PERSON_NAME]" at bounding box center [478, 285] width 272 height 12
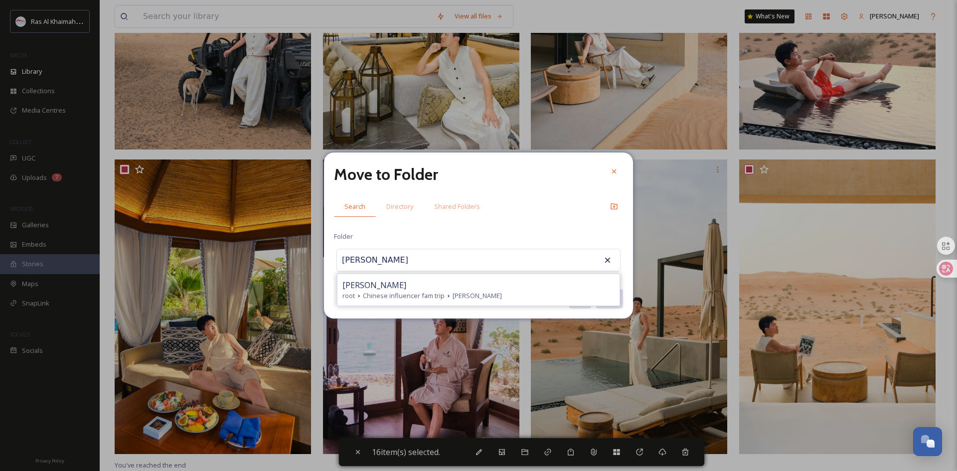
type input "[PERSON_NAME]"
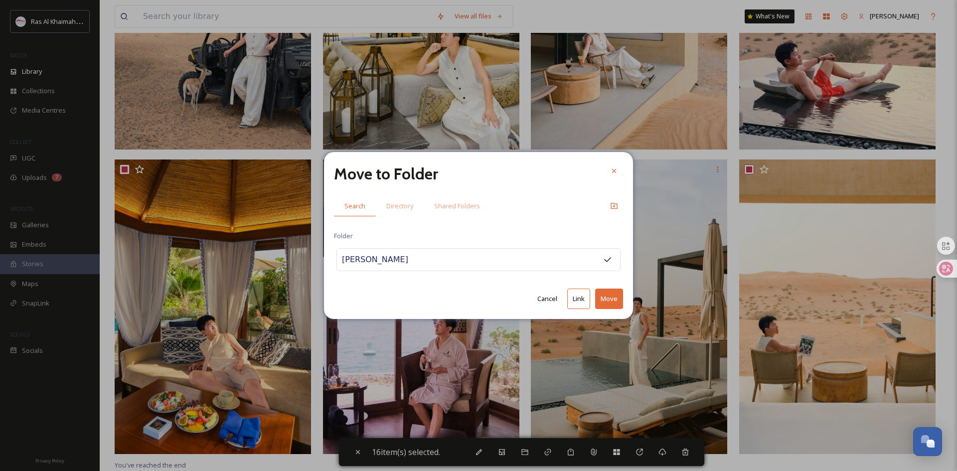
click at [619, 295] on button "Move" at bounding box center [609, 299] width 28 height 20
checkbox input "false"
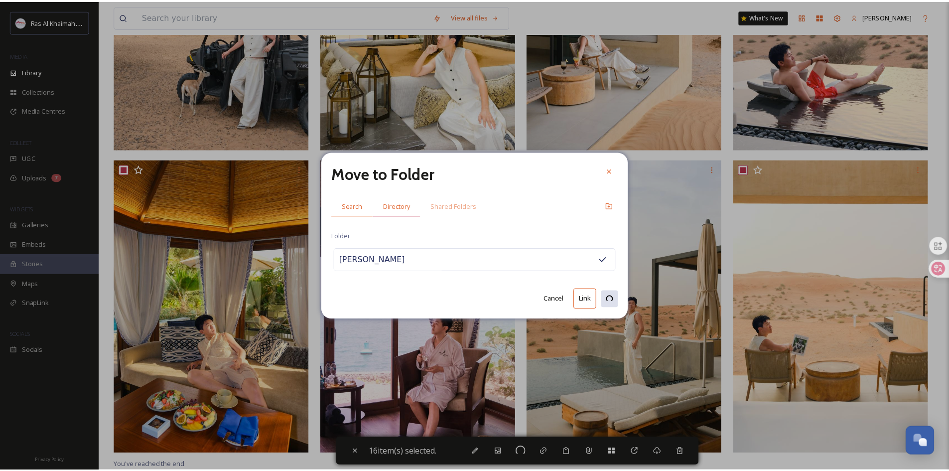
scroll to position [253, 0]
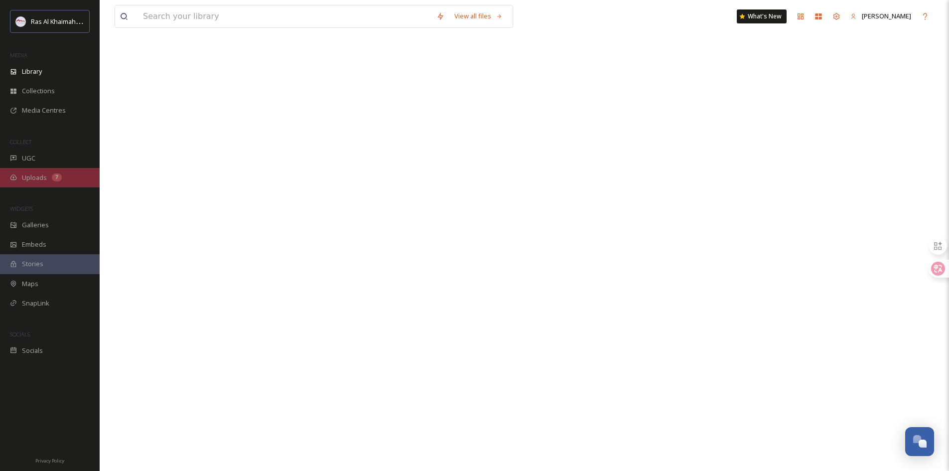
click at [44, 178] on span "Uploads" at bounding box center [34, 177] width 25 height 9
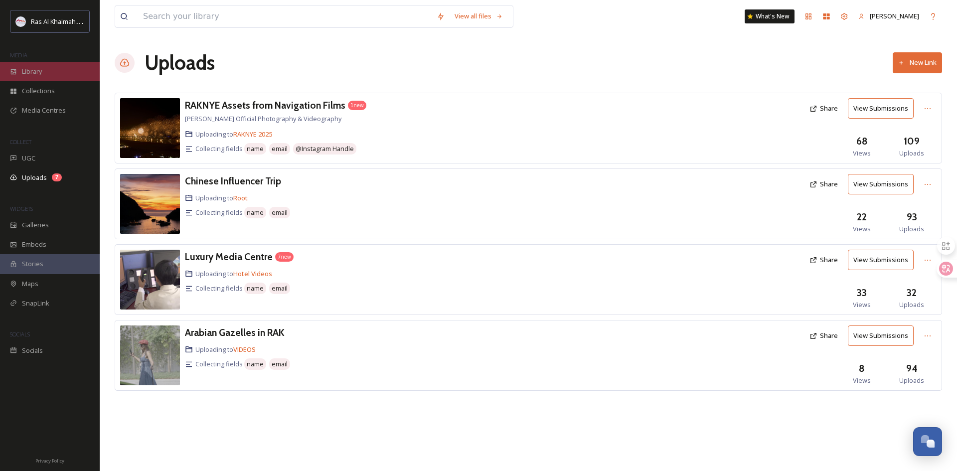
click at [44, 65] on div "Library" at bounding box center [50, 71] width 100 height 19
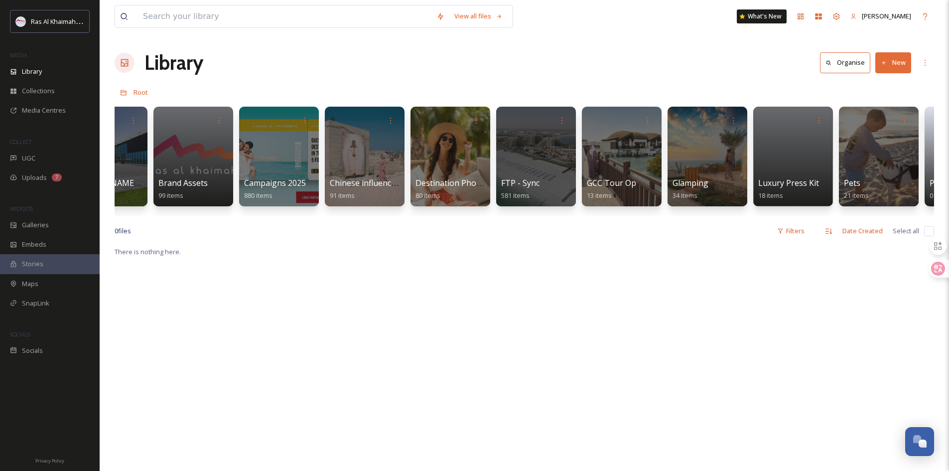
scroll to position [0, 1221]
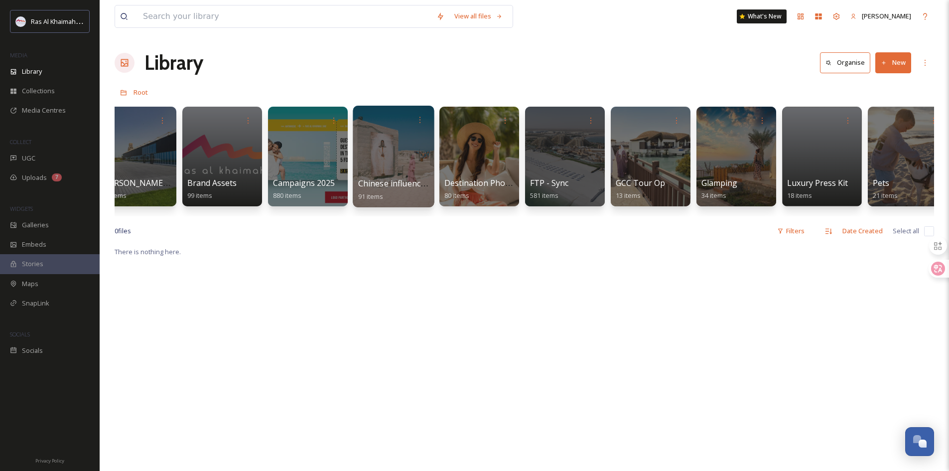
click at [396, 163] on div at bounding box center [393, 157] width 81 height 102
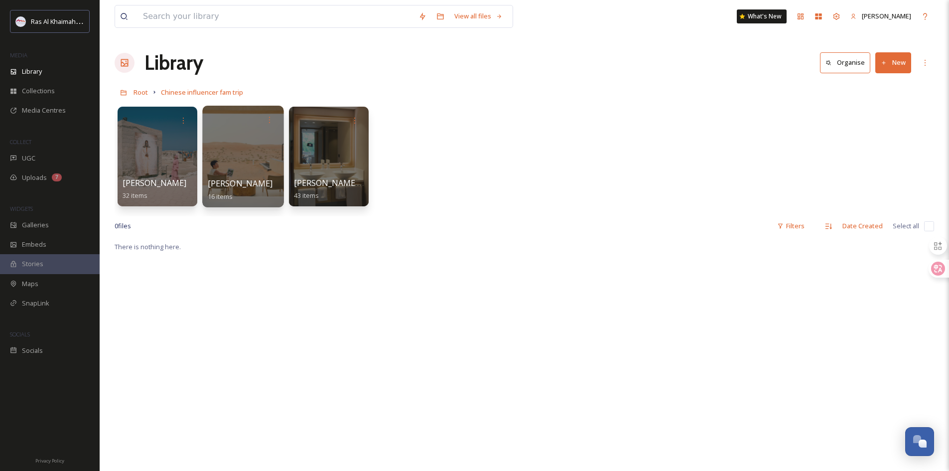
click at [244, 146] on div at bounding box center [242, 157] width 81 height 102
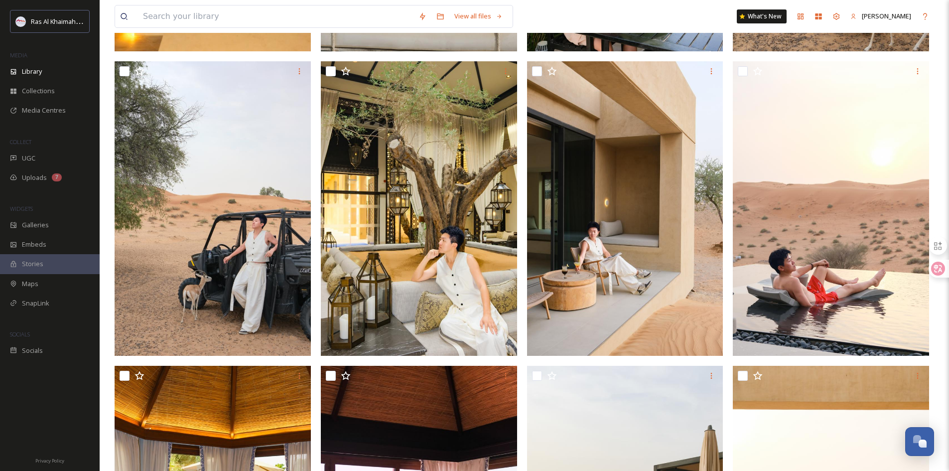
scroll to position [491, 0]
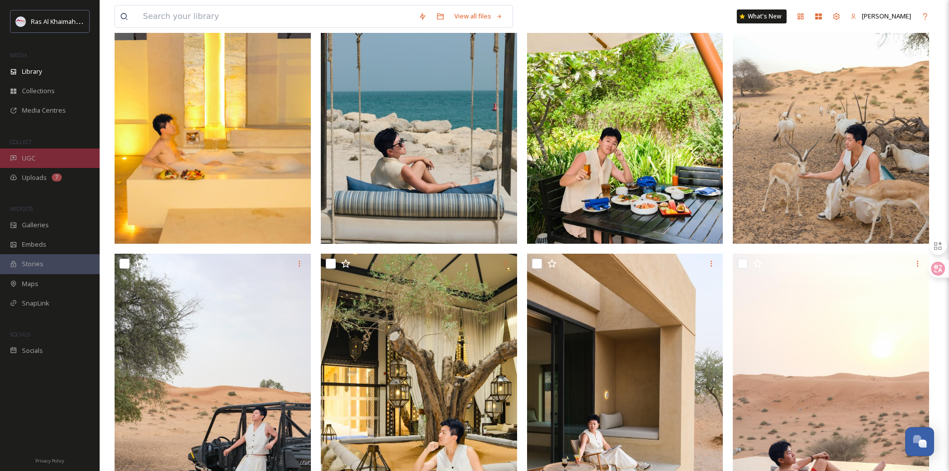
click at [36, 163] on div "UGC" at bounding box center [50, 158] width 100 height 19
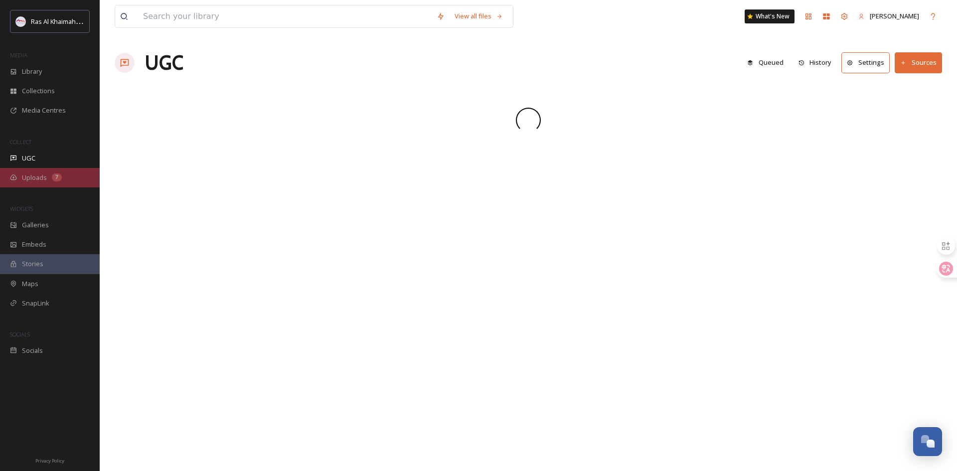
click at [57, 180] on div "7" at bounding box center [57, 177] width 10 height 8
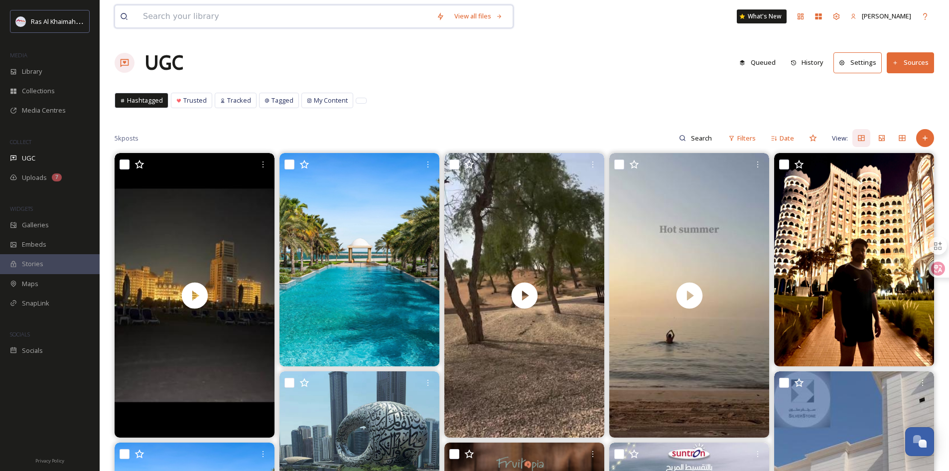
click at [179, 22] on input at bounding box center [285, 16] width 294 height 22
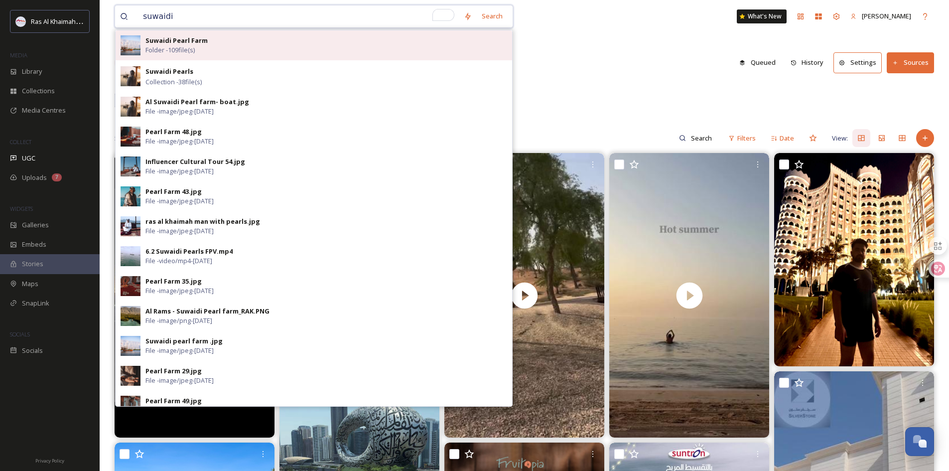
type input "suwaidi"
click at [224, 48] on div "Suwaidi Pearl Farm Folder - 109 file(s)" at bounding box center [327, 45] width 362 height 19
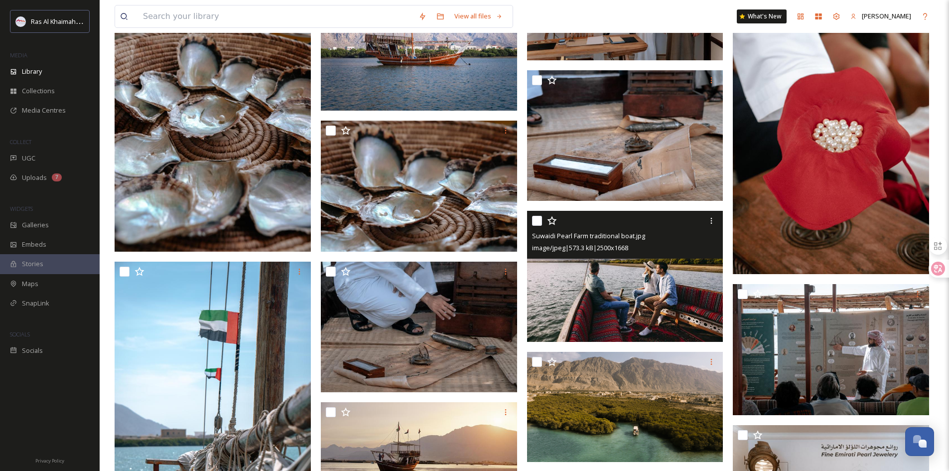
scroll to position [449, 0]
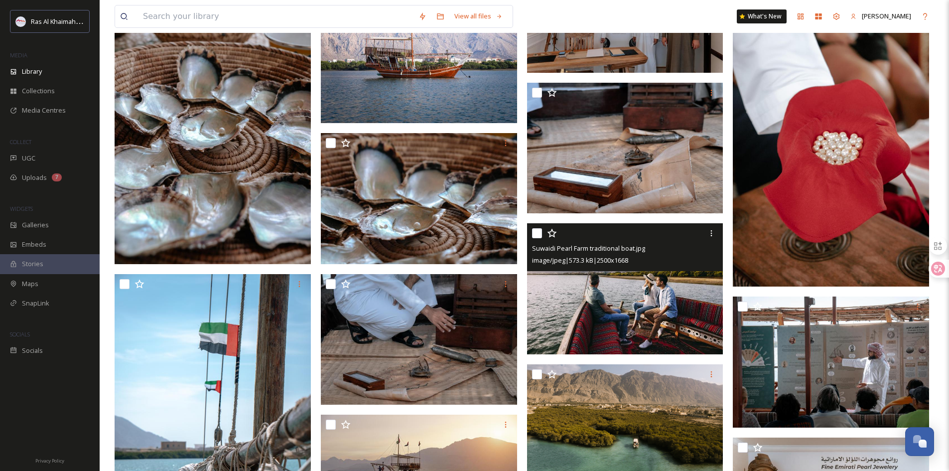
click at [651, 307] on img at bounding box center [625, 288] width 196 height 131
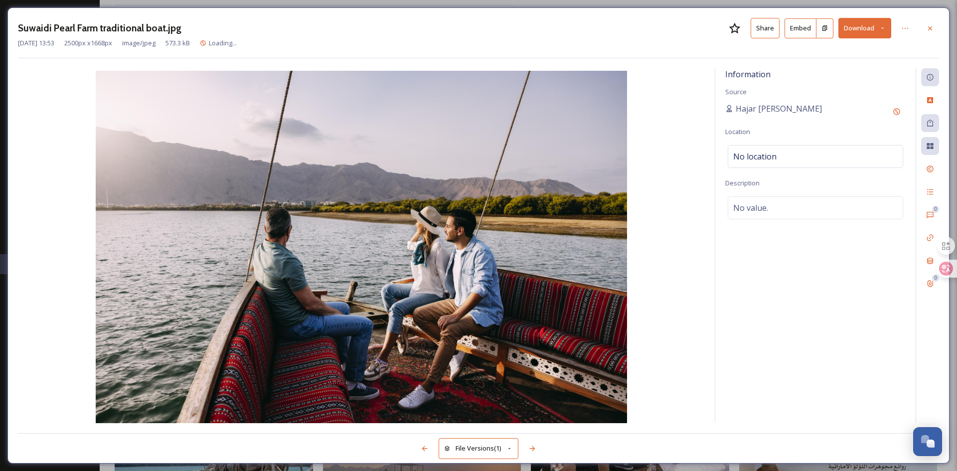
click at [884, 31] on icon at bounding box center [882, 28] width 6 height 6
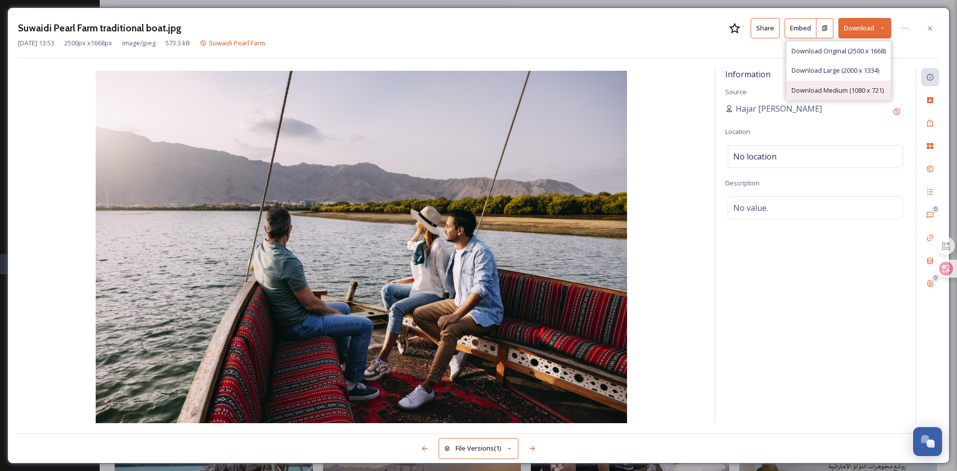
click at [873, 92] on span "Download Medium (1080 x 721)" at bounding box center [837, 90] width 92 height 9
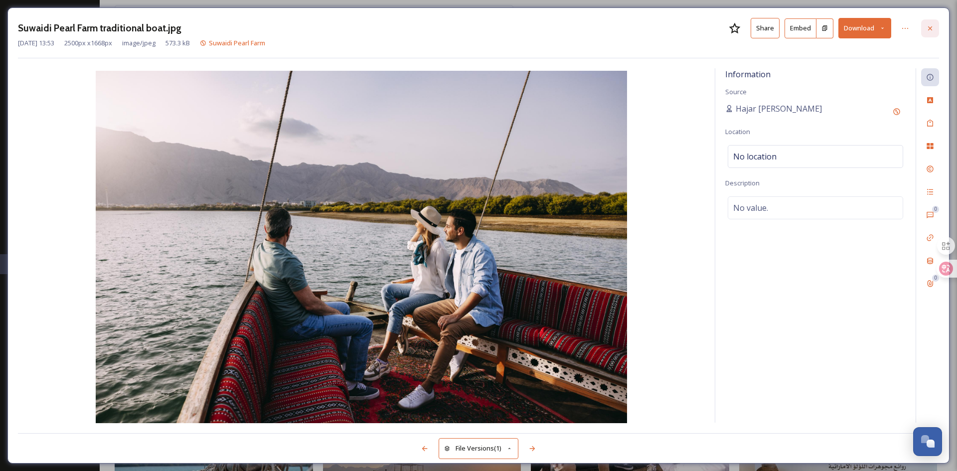
click at [932, 29] on icon at bounding box center [930, 28] width 8 height 8
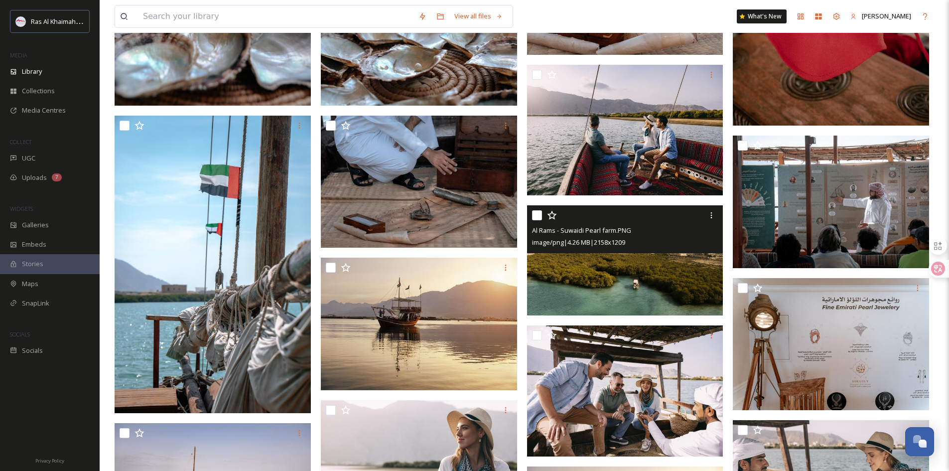
scroll to position [598, 0]
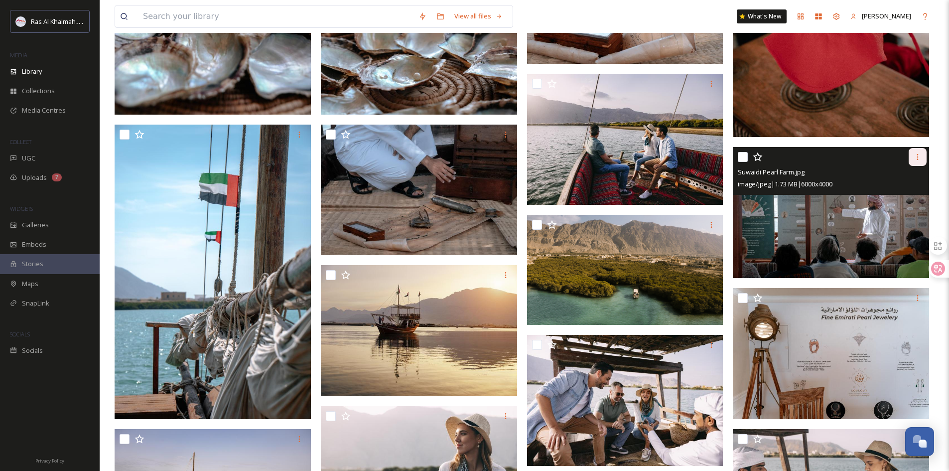
click at [912, 157] on div at bounding box center [918, 157] width 18 height 18
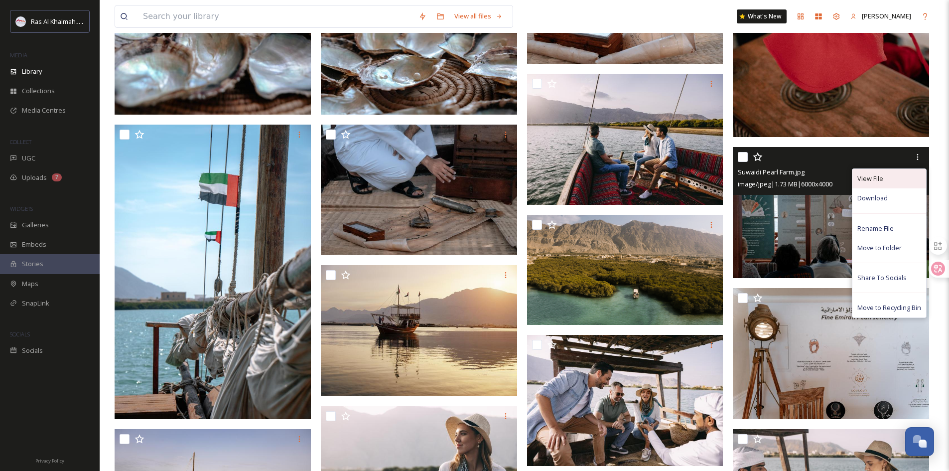
click at [891, 177] on div "View File" at bounding box center [890, 178] width 74 height 19
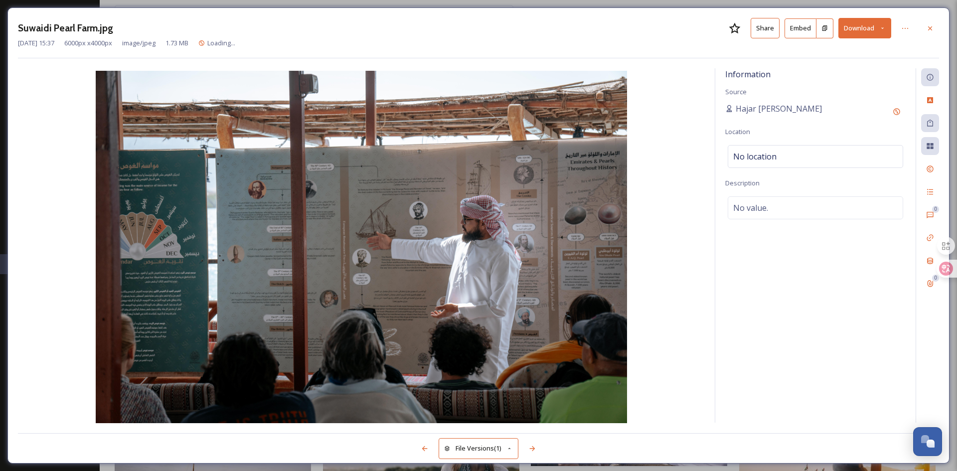
click at [880, 31] on button "Download" at bounding box center [864, 28] width 53 height 20
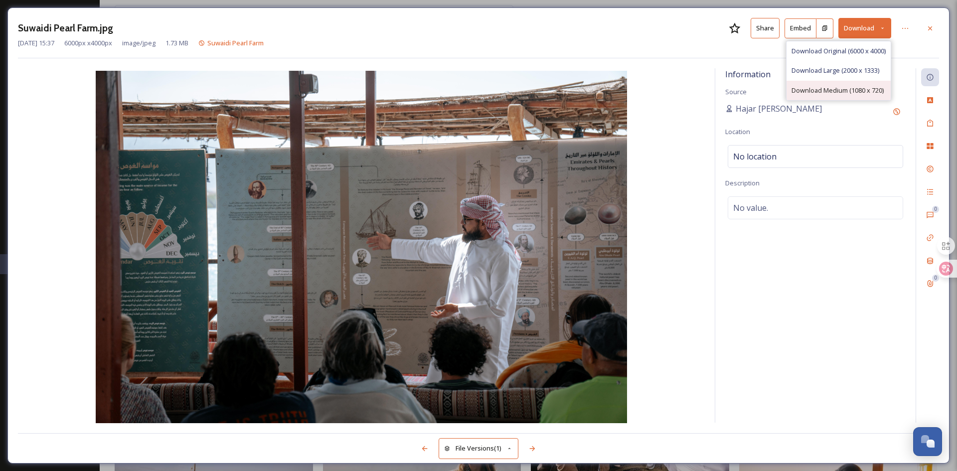
click at [864, 86] on span "Download Medium (1080 x 720)" at bounding box center [837, 90] width 92 height 9
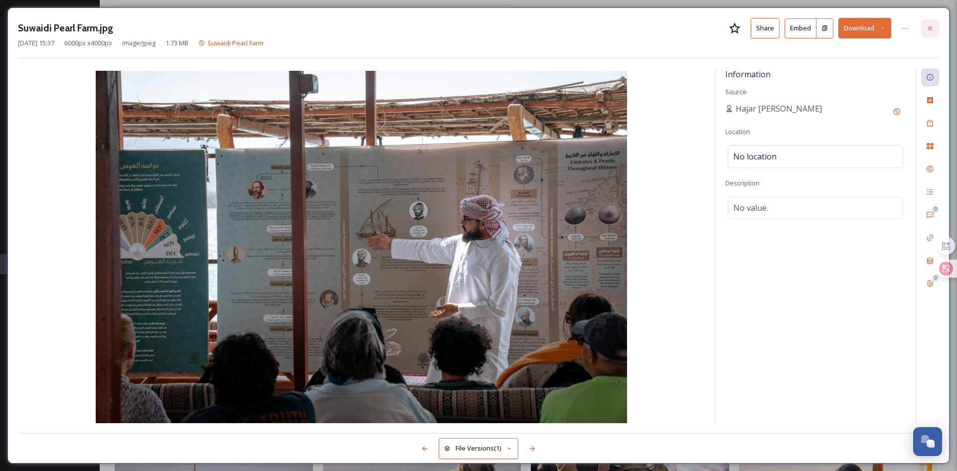
click at [928, 31] on icon at bounding box center [930, 28] width 8 height 8
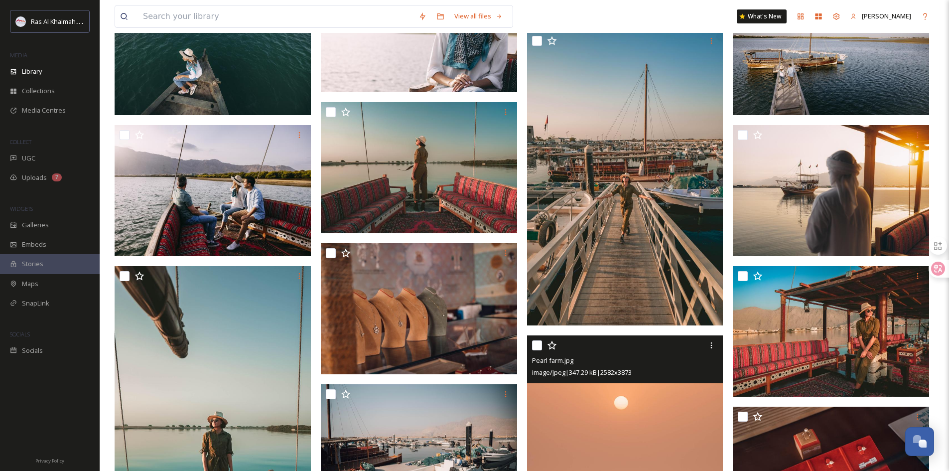
scroll to position [1395, 0]
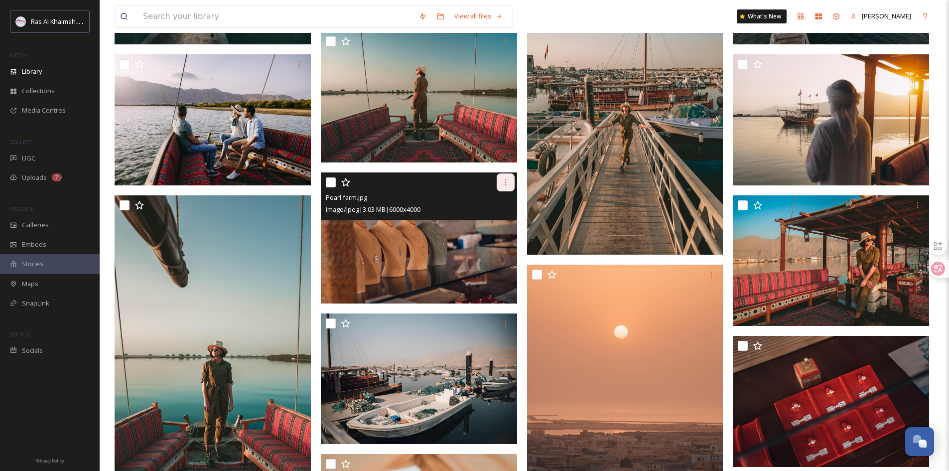
click at [509, 183] on icon at bounding box center [506, 182] width 8 height 8
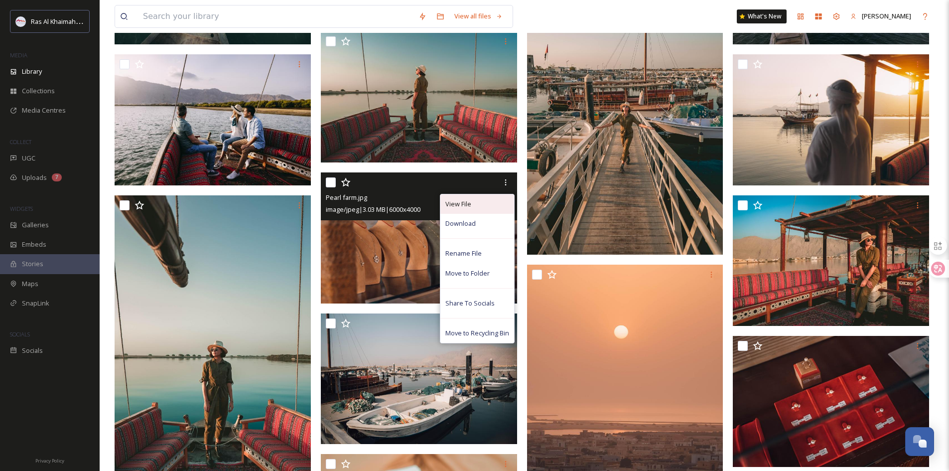
click at [483, 203] on div "View File" at bounding box center [478, 203] width 74 height 19
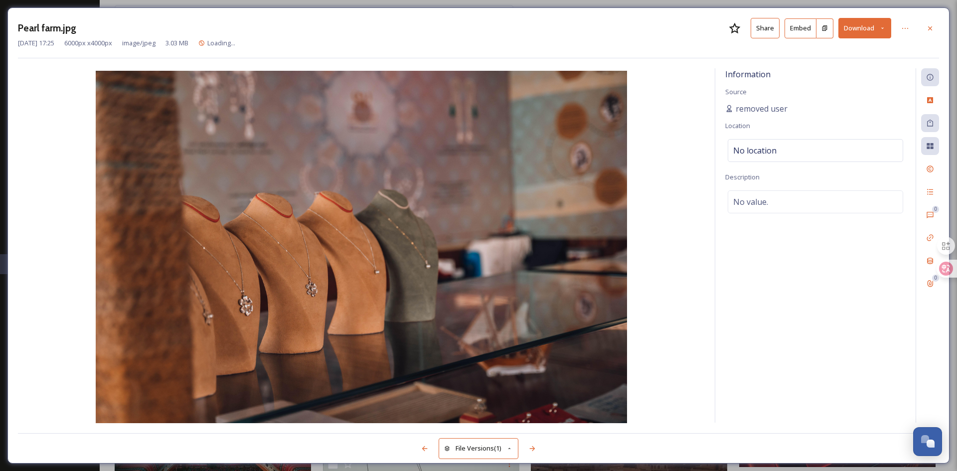
click at [889, 33] on button "Download" at bounding box center [864, 28] width 53 height 20
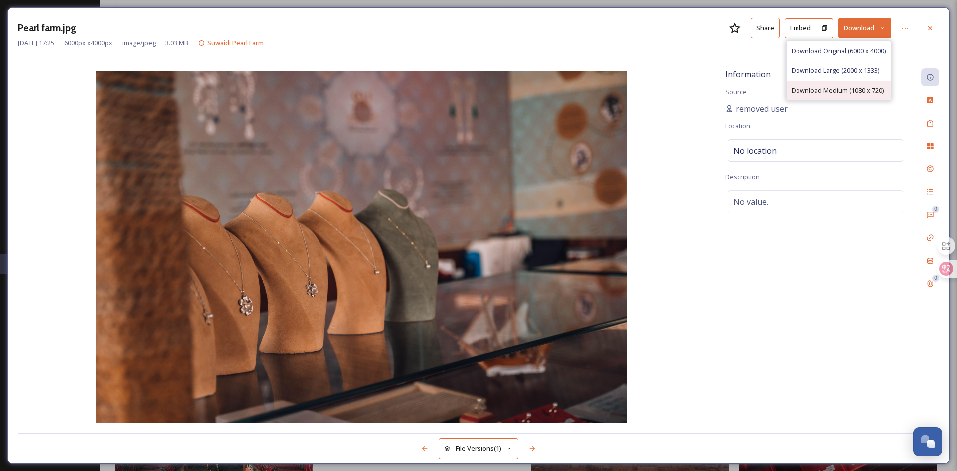
click at [871, 87] on span "Download Medium (1080 x 720)" at bounding box center [837, 90] width 92 height 9
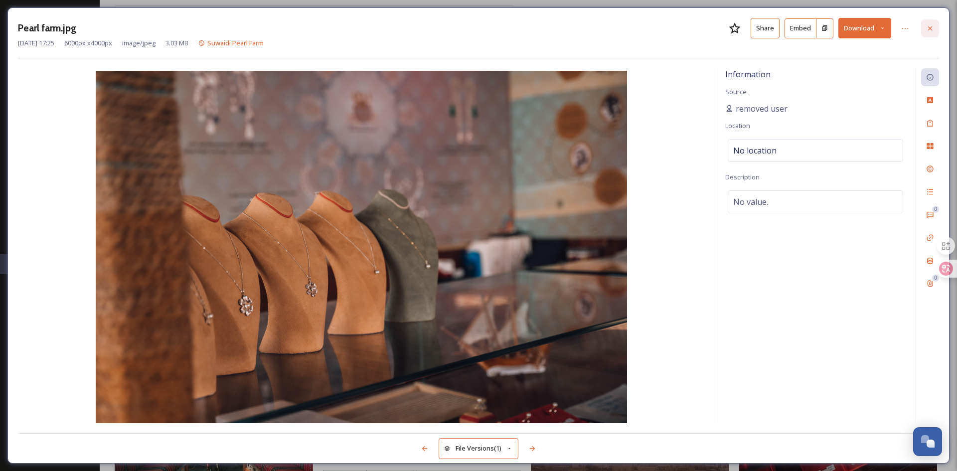
click at [932, 23] on div at bounding box center [930, 28] width 18 height 18
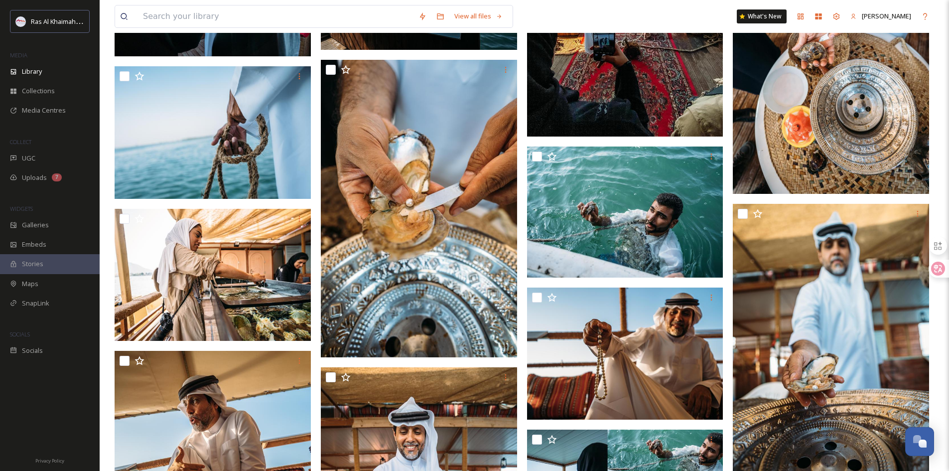
scroll to position [3289, 0]
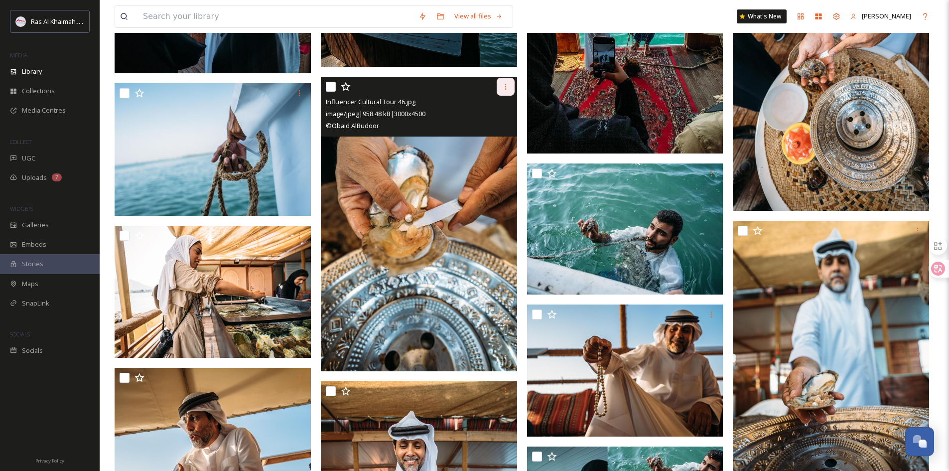
drag, startPoint x: 508, startPoint y: 84, endPoint x: 499, endPoint y: 95, distance: 13.9
click at [507, 84] on icon at bounding box center [506, 87] width 8 height 8
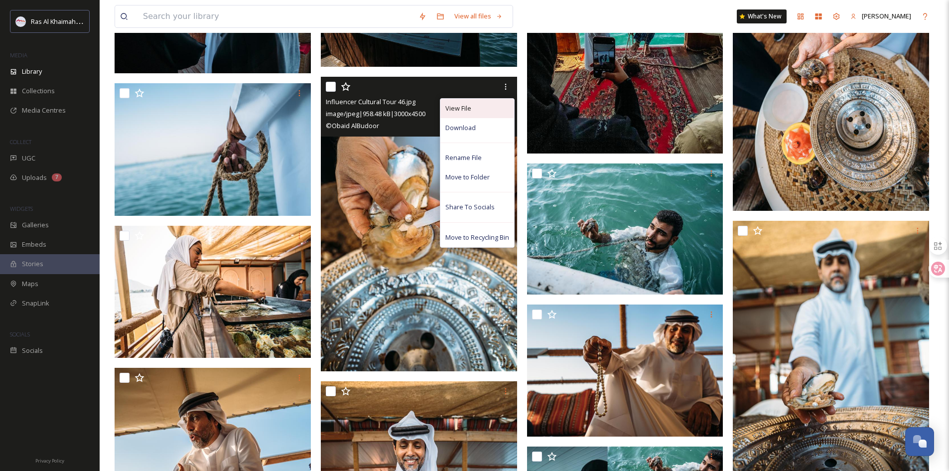
click at [481, 107] on div "View File" at bounding box center [478, 108] width 74 height 19
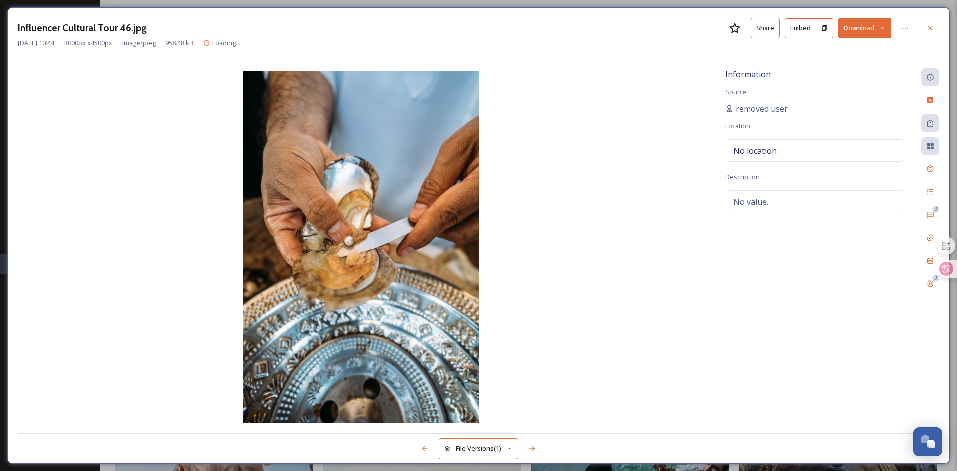
click at [885, 22] on button "Download" at bounding box center [864, 28] width 53 height 20
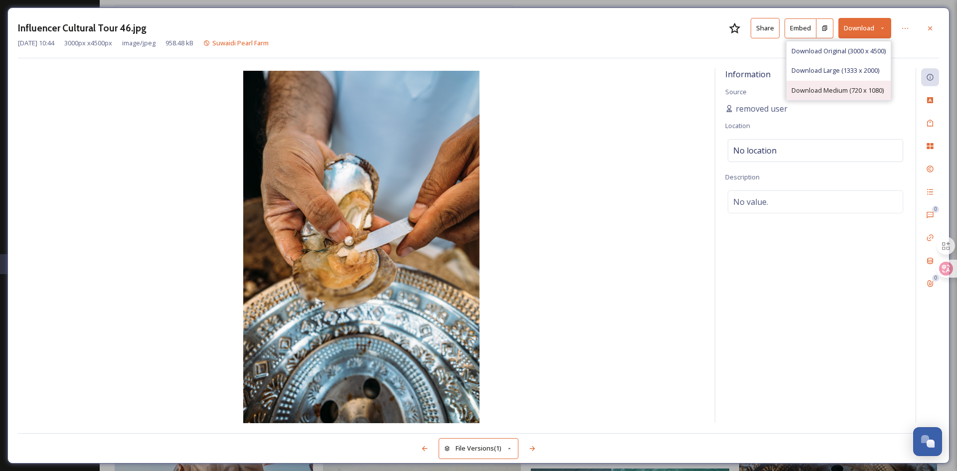
click at [856, 88] on span "Download Medium (720 x 1080)" at bounding box center [837, 90] width 92 height 9
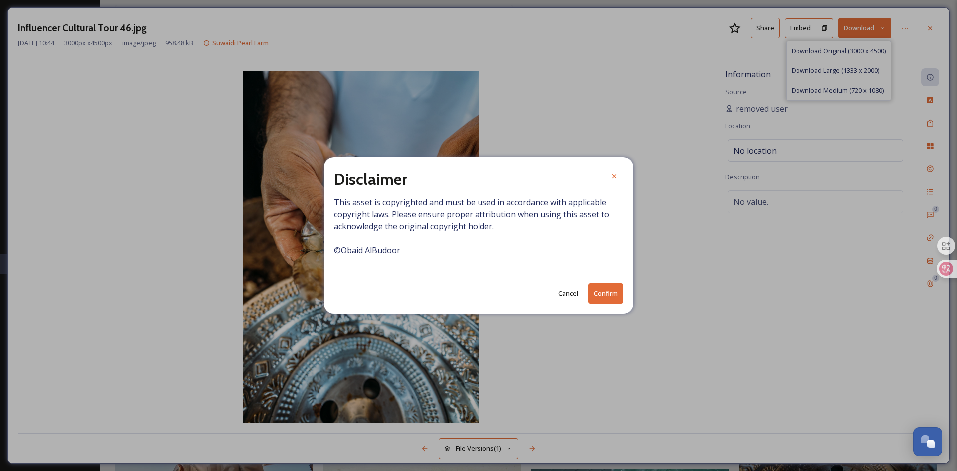
click at [598, 292] on button "Confirm" at bounding box center [605, 293] width 35 height 20
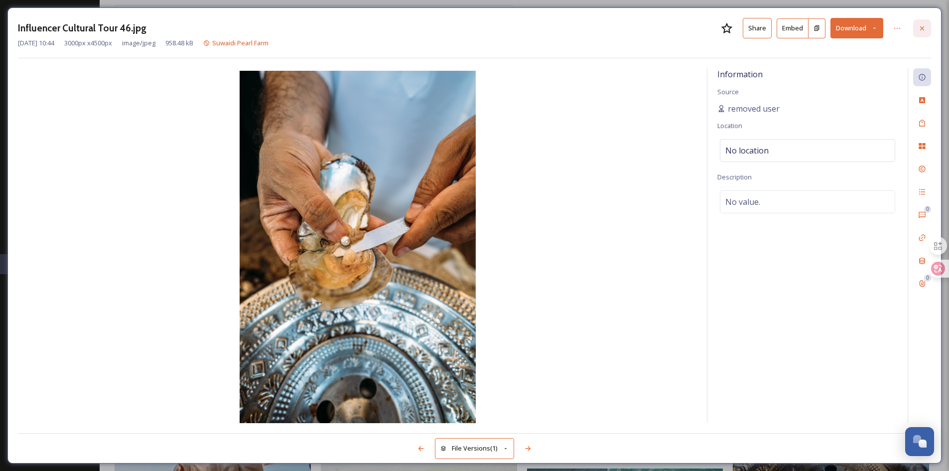
click at [922, 31] on icon at bounding box center [922, 28] width 8 height 8
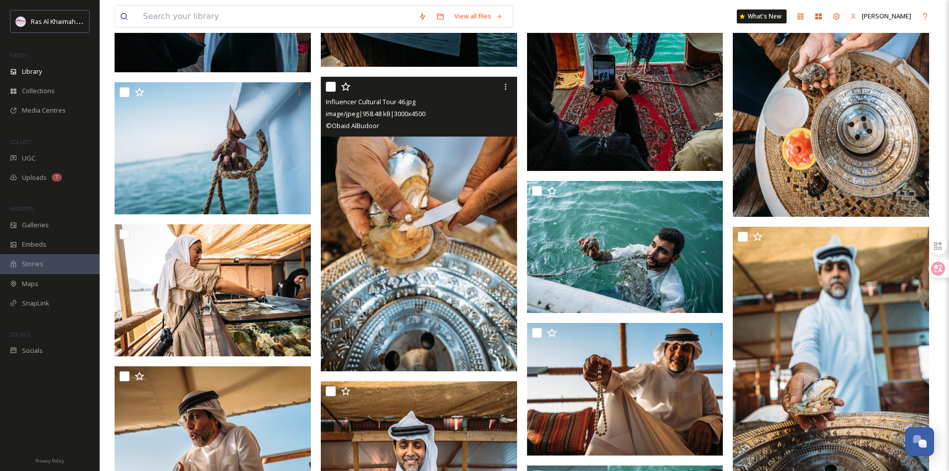
click at [219, 4] on div "View all files What's New [PERSON_NAME]" at bounding box center [525, 16] width 820 height 33
click at [207, 16] on input at bounding box center [276, 16] width 276 height 22
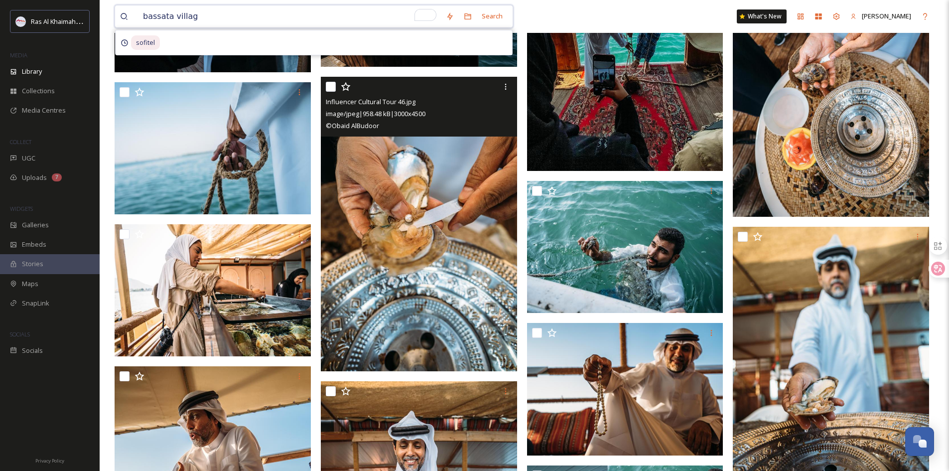
type input "[GEOGRAPHIC_DATA]"
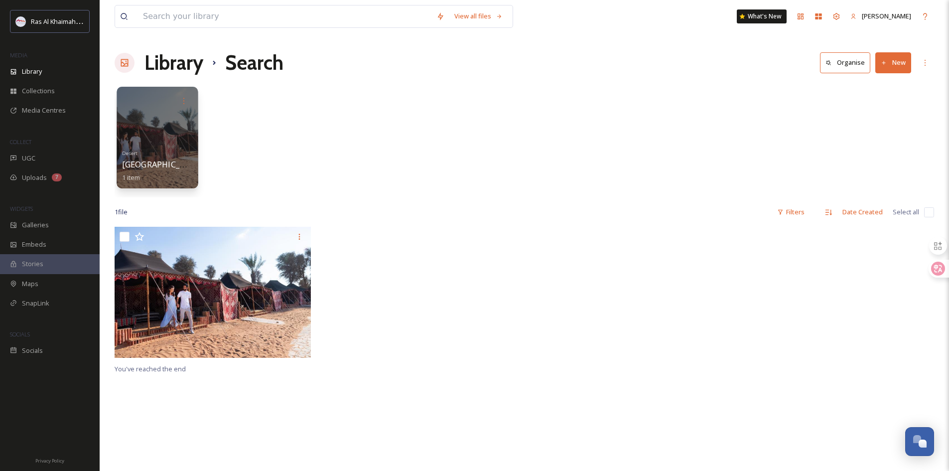
click at [159, 115] on div at bounding box center [157, 138] width 81 height 102
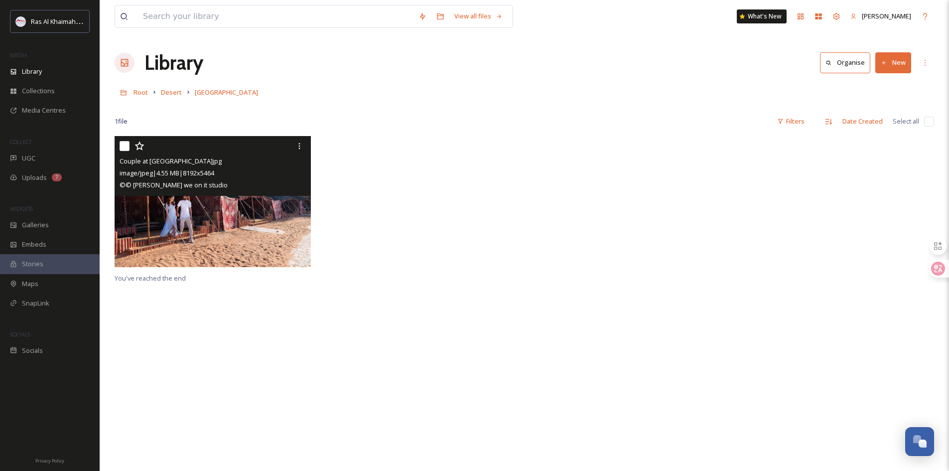
click at [189, 215] on img at bounding box center [213, 201] width 196 height 131
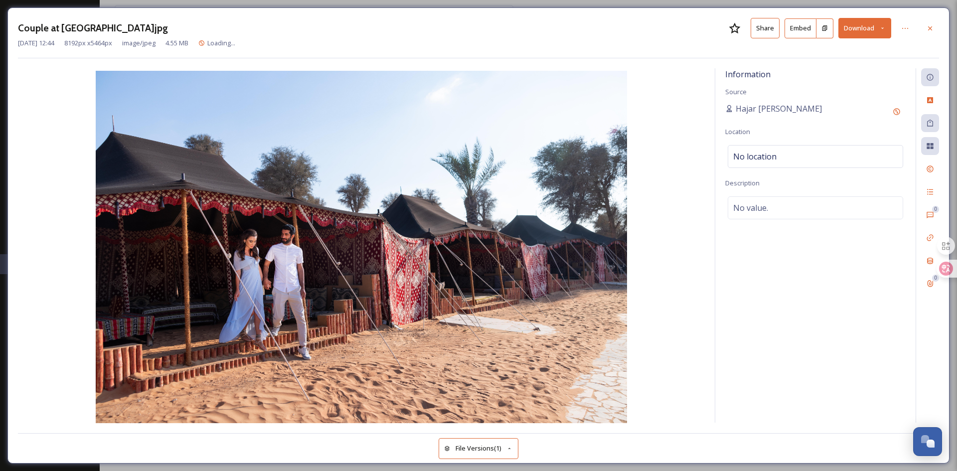
click at [885, 22] on button "Download" at bounding box center [864, 28] width 53 height 20
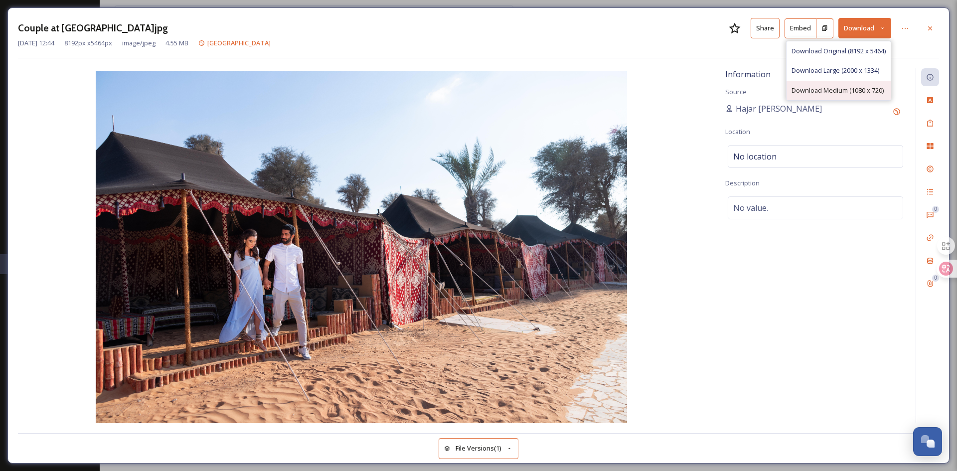
click at [866, 88] on span "Download Medium (1080 x 720)" at bounding box center [837, 90] width 92 height 9
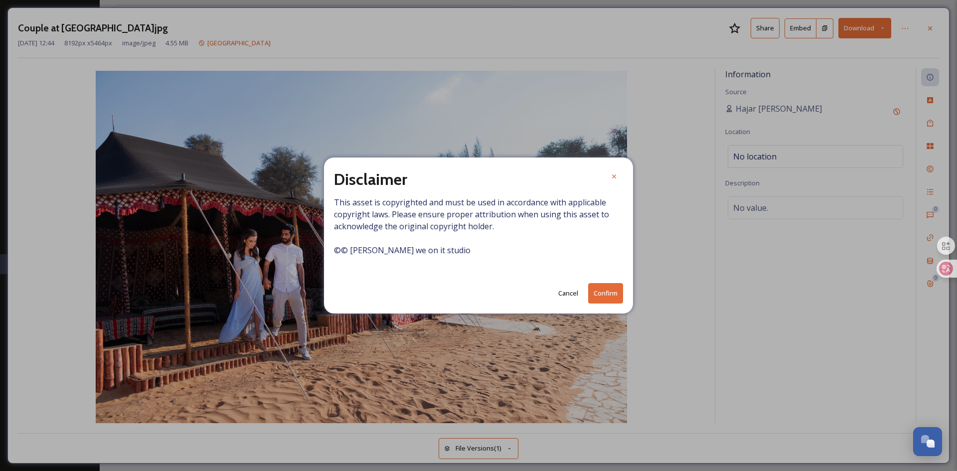
click at [598, 297] on button "Confirm" at bounding box center [605, 293] width 35 height 20
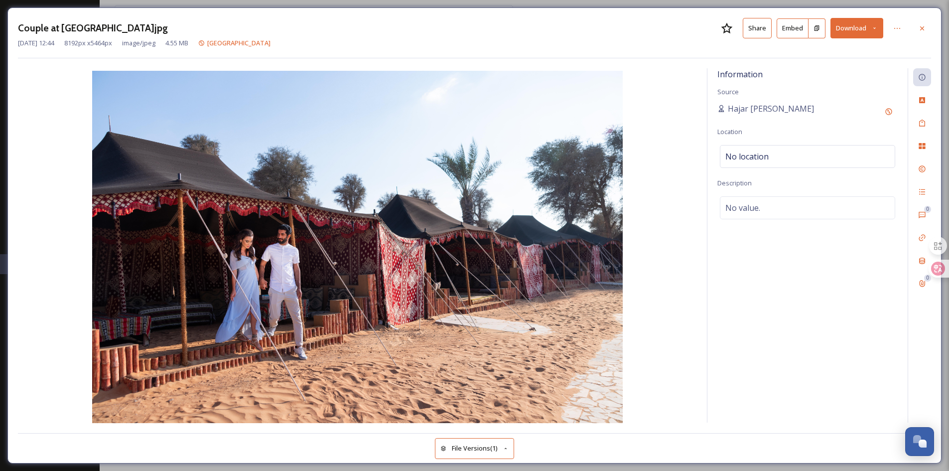
click at [926, 29] on div at bounding box center [922, 28] width 18 height 18
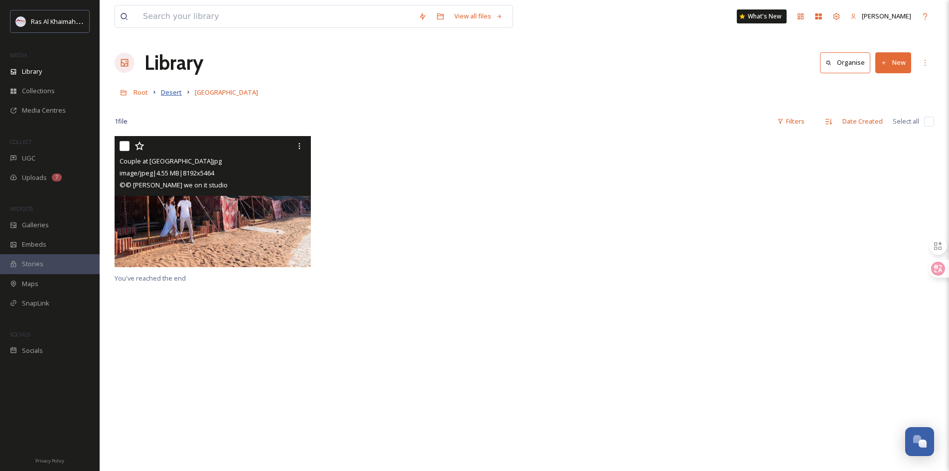
click at [169, 92] on span "Desert" at bounding box center [171, 92] width 21 height 9
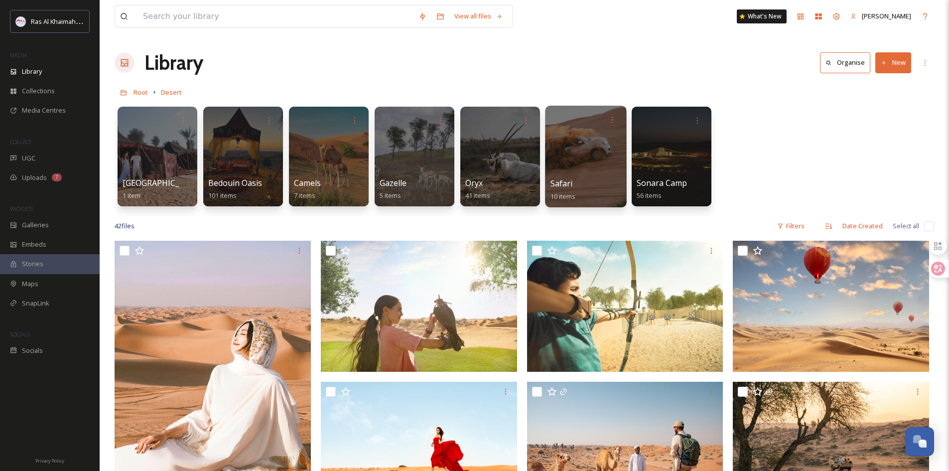
click at [565, 183] on span "Safari" at bounding box center [562, 183] width 22 height 11
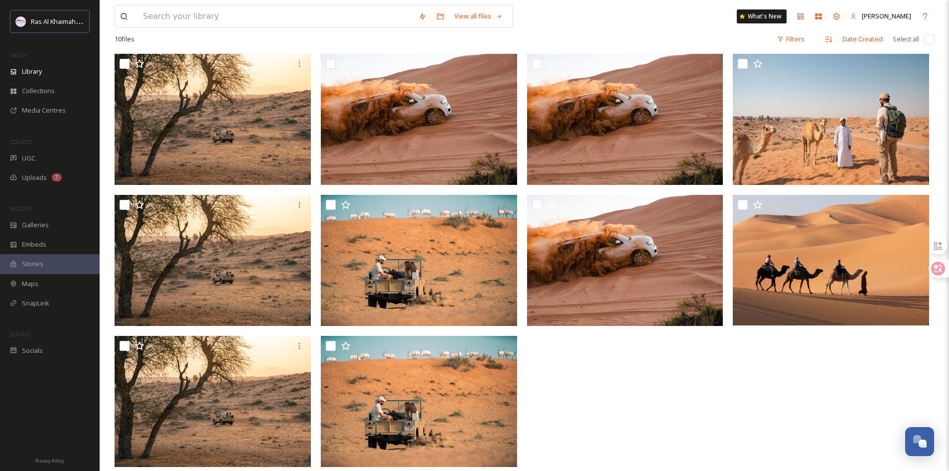
scroll to position [100, 0]
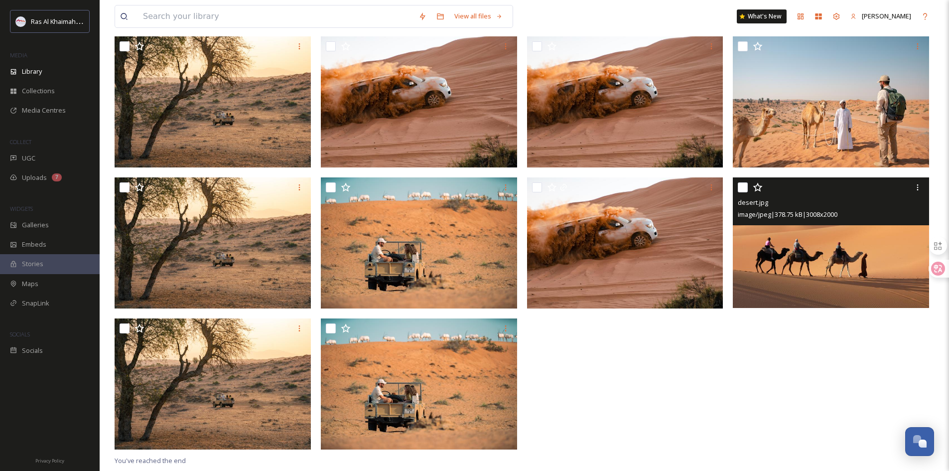
click at [890, 262] on img at bounding box center [831, 242] width 196 height 131
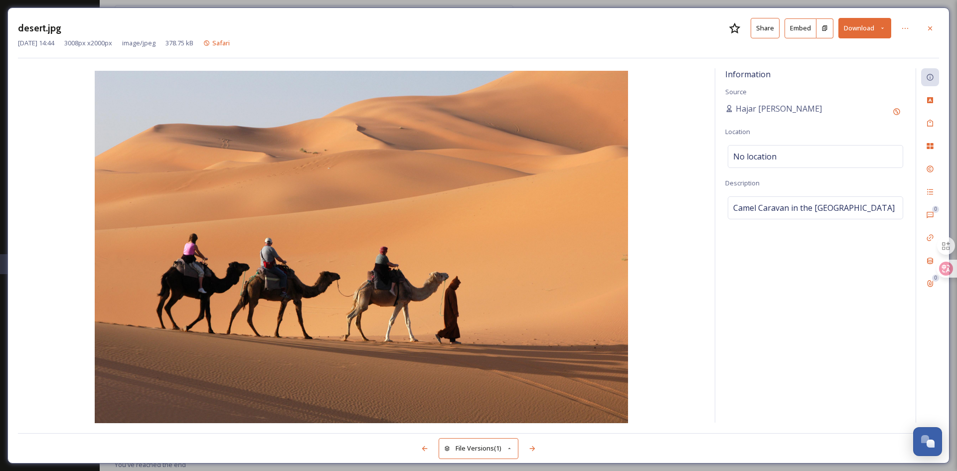
click at [883, 28] on button "Download" at bounding box center [864, 28] width 53 height 20
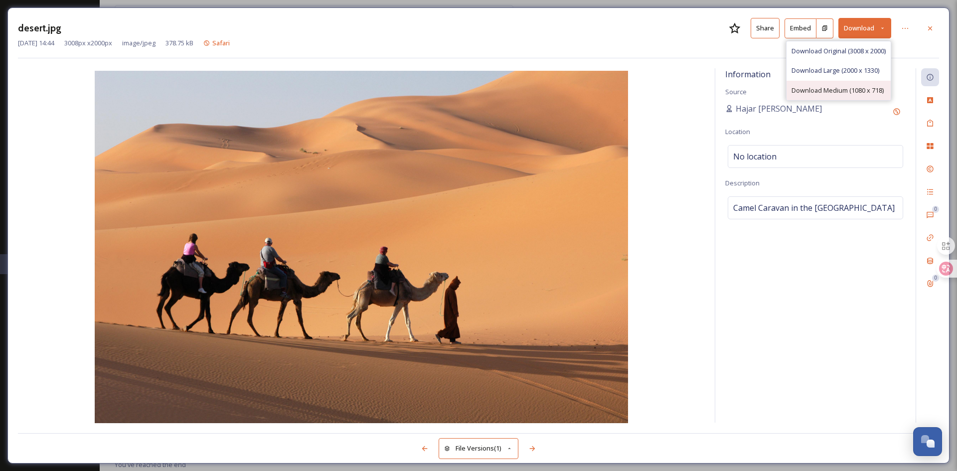
click at [881, 88] on span "Download Medium (1080 x 718)" at bounding box center [837, 90] width 92 height 9
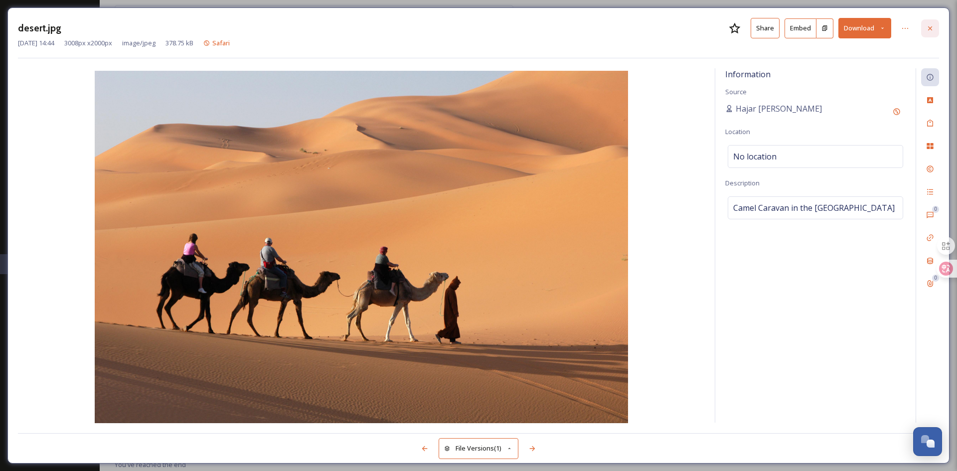
click at [930, 27] on icon at bounding box center [930, 28] width 4 height 4
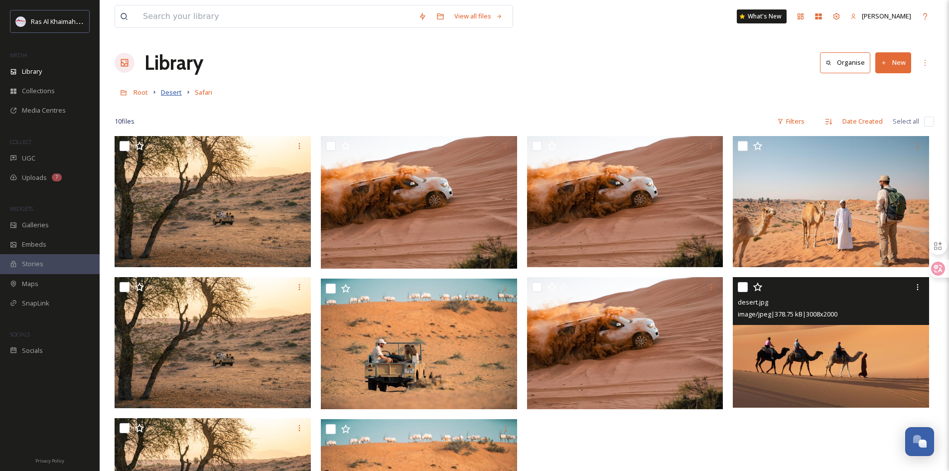
click at [170, 94] on span "Desert" at bounding box center [171, 92] width 21 height 9
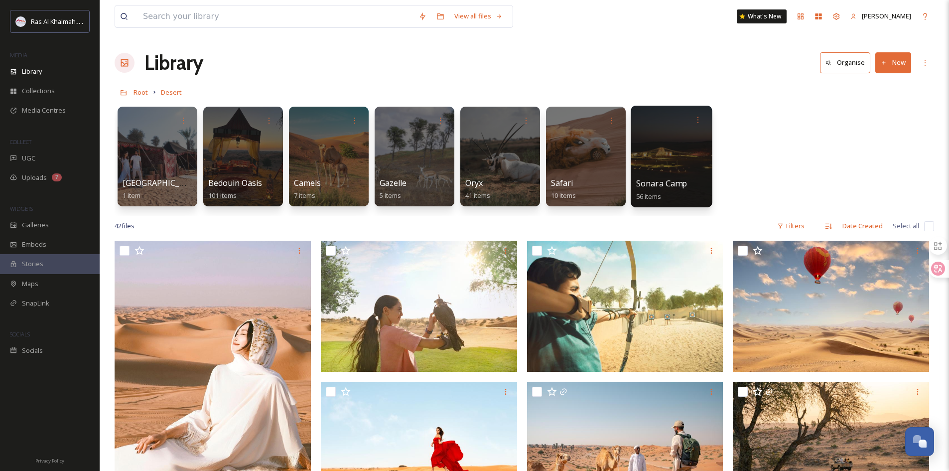
click at [676, 170] on div at bounding box center [671, 157] width 81 height 102
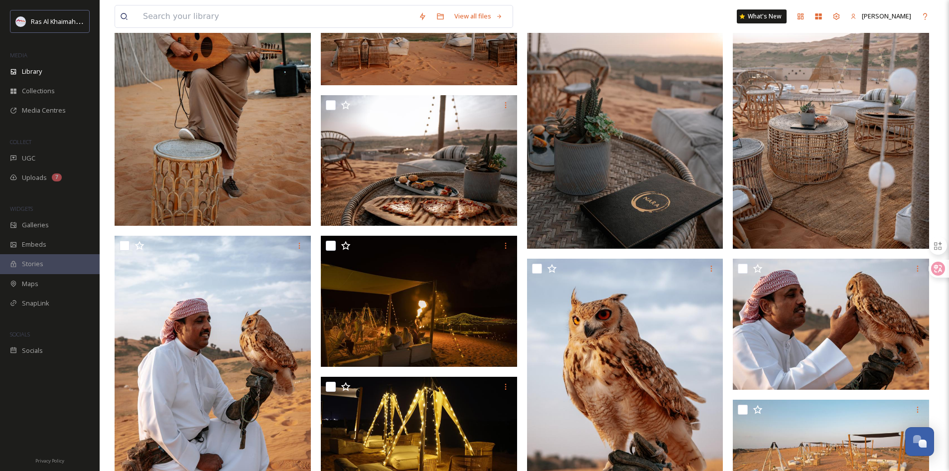
scroll to position [1989, 0]
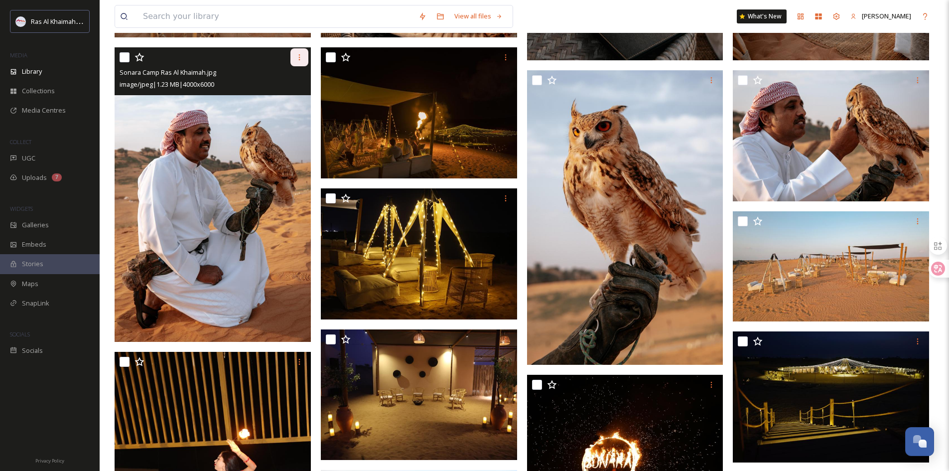
click at [302, 55] on icon at bounding box center [300, 57] width 8 height 8
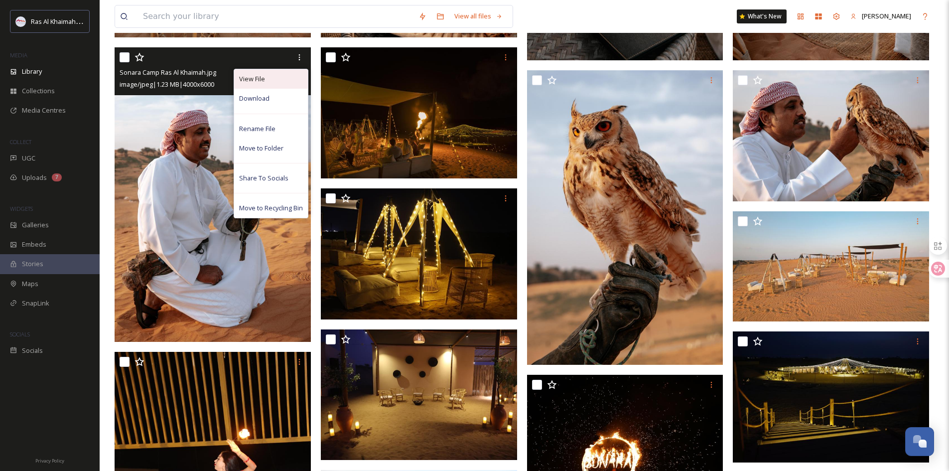
click at [279, 81] on div "View File" at bounding box center [271, 78] width 74 height 19
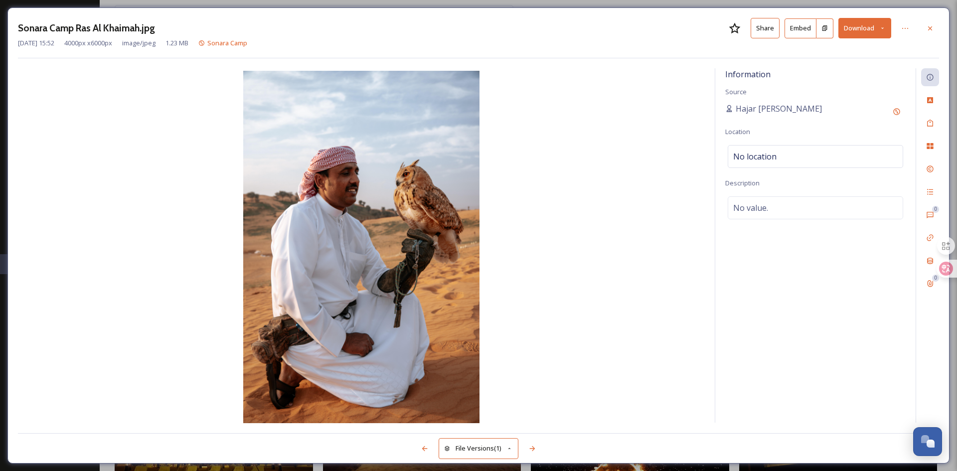
click at [885, 29] on icon at bounding box center [882, 28] width 6 height 6
click at [879, 50] on span "Download Original (4000 x 6000)" at bounding box center [838, 50] width 94 height 9
click at [884, 28] on icon at bounding box center [882, 28] width 6 height 6
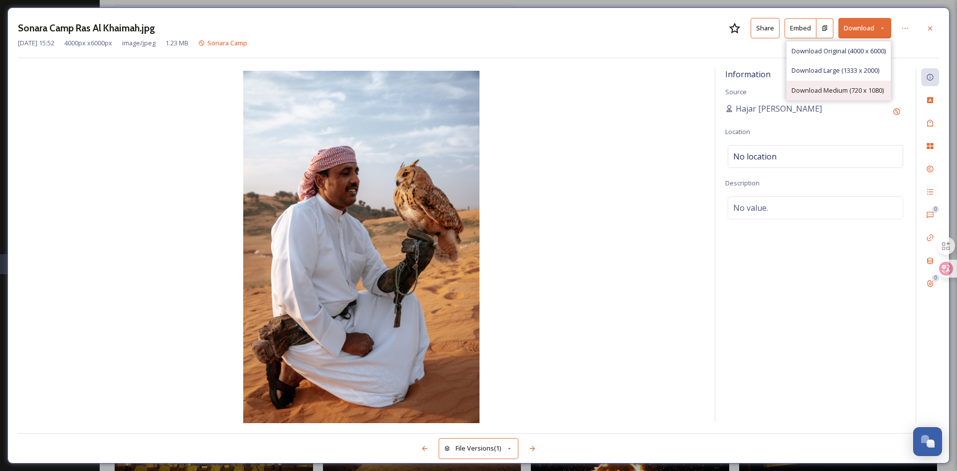
click at [870, 88] on span "Download Medium (720 x 1080)" at bounding box center [837, 90] width 92 height 9
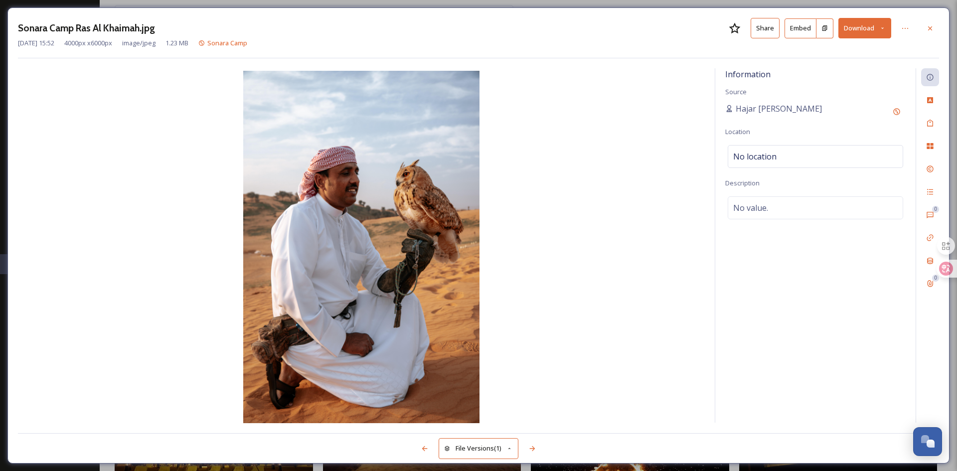
drag, startPoint x: 686, startPoint y: 16, endPoint x: 694, endPoint y: 13, distance: 8.7
click at [689, 15] on div "Sonara Camp Ras Al Khaimah.jpg Share Embed Download [DATE] 15:52 4000 px x 6000…" at bounding box center [478, 235] width 942 height 456
click at [927, 30] on icon at bounding box center [930, 28] width 8 height 8
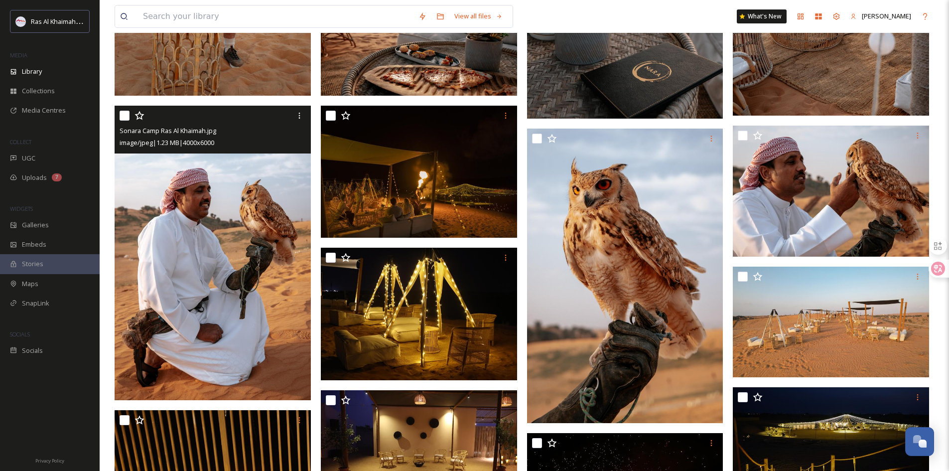
scroll to position [1601, 0]
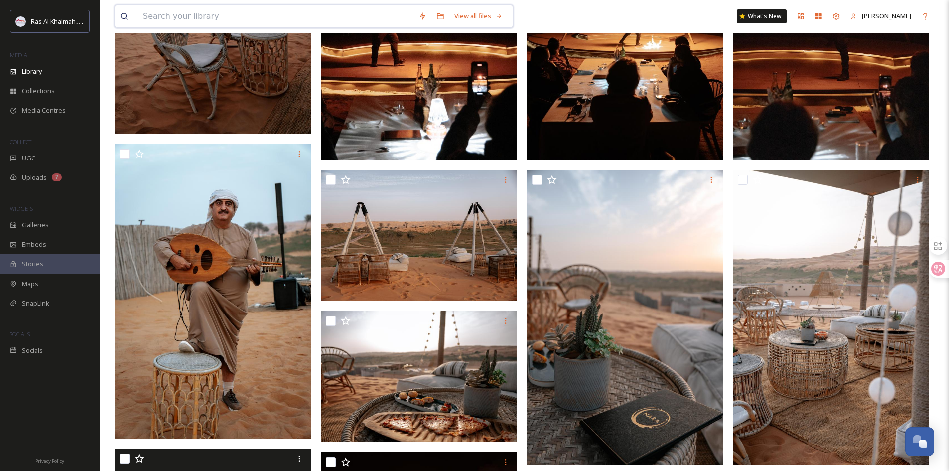
click at [175, 15] on input at bounding box center [276, 16] width 276 height 22
